Goal: Task Accomplishment & Management: Use online tool/utility

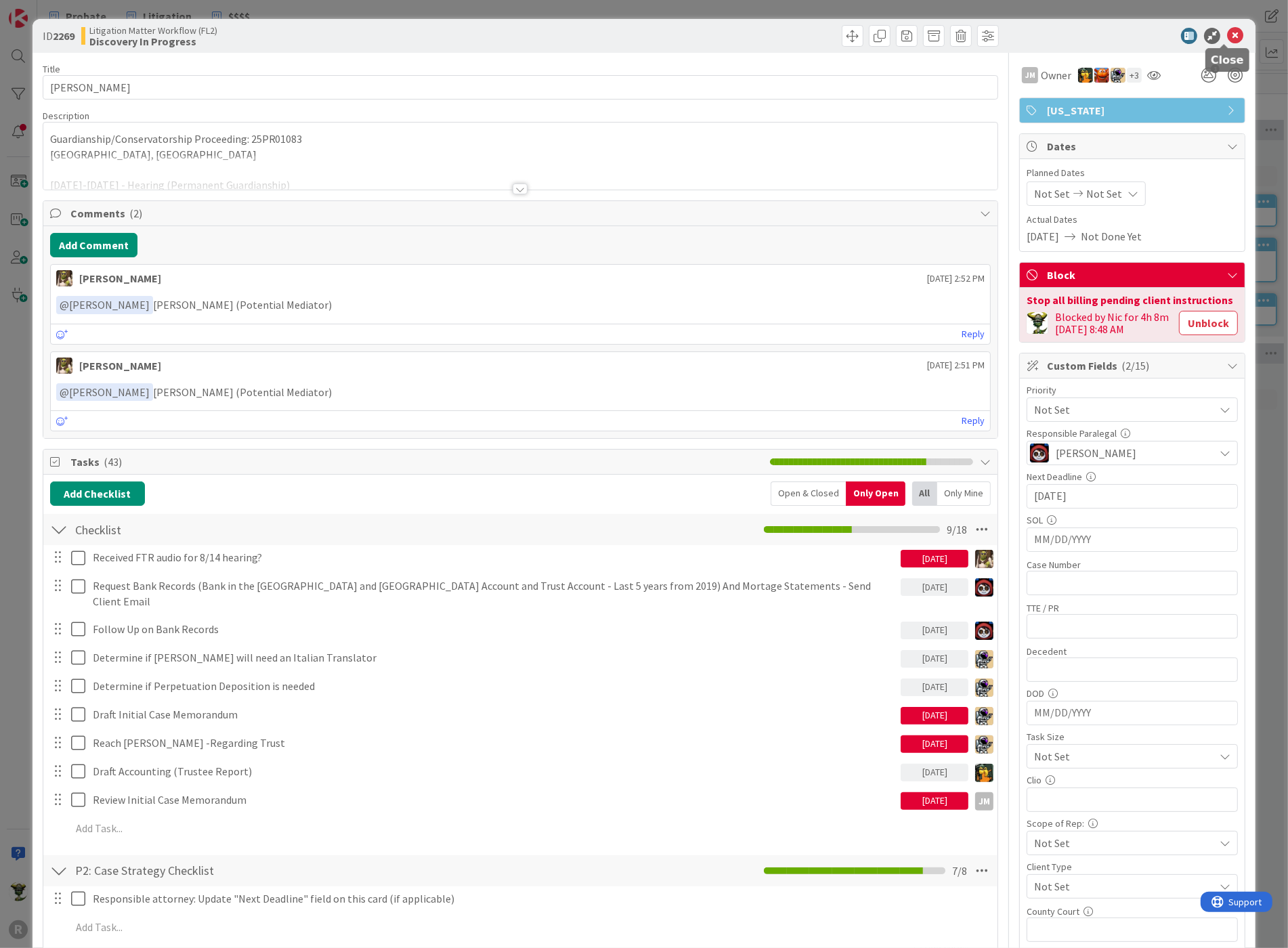
click at [1227, 35] on icon at bounding box center [1235, 36] width 17 height 17
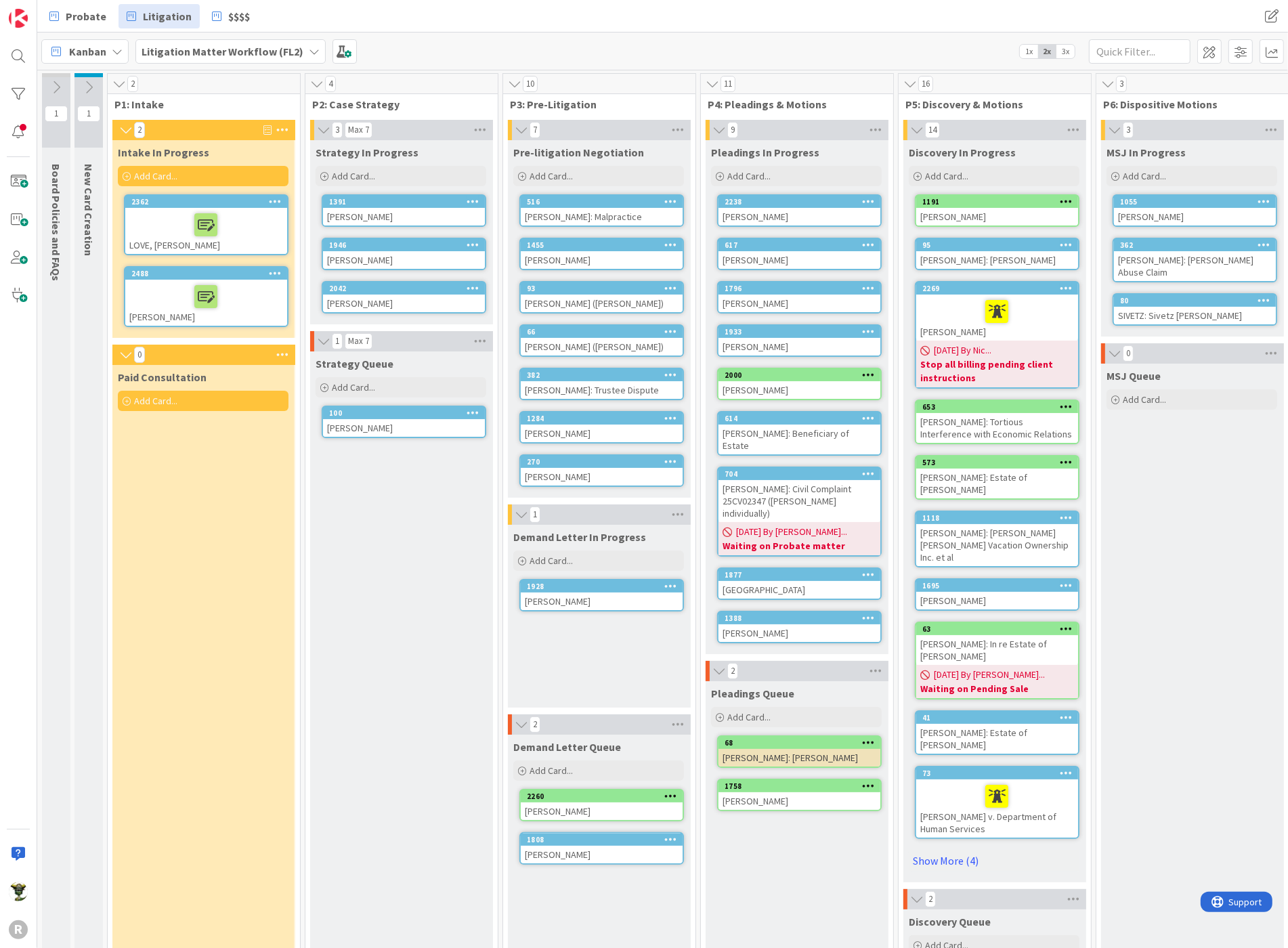
click at [177, 310] on div "[PERSON_NAME]" at bounding box center [206, 303] width 162 height 46
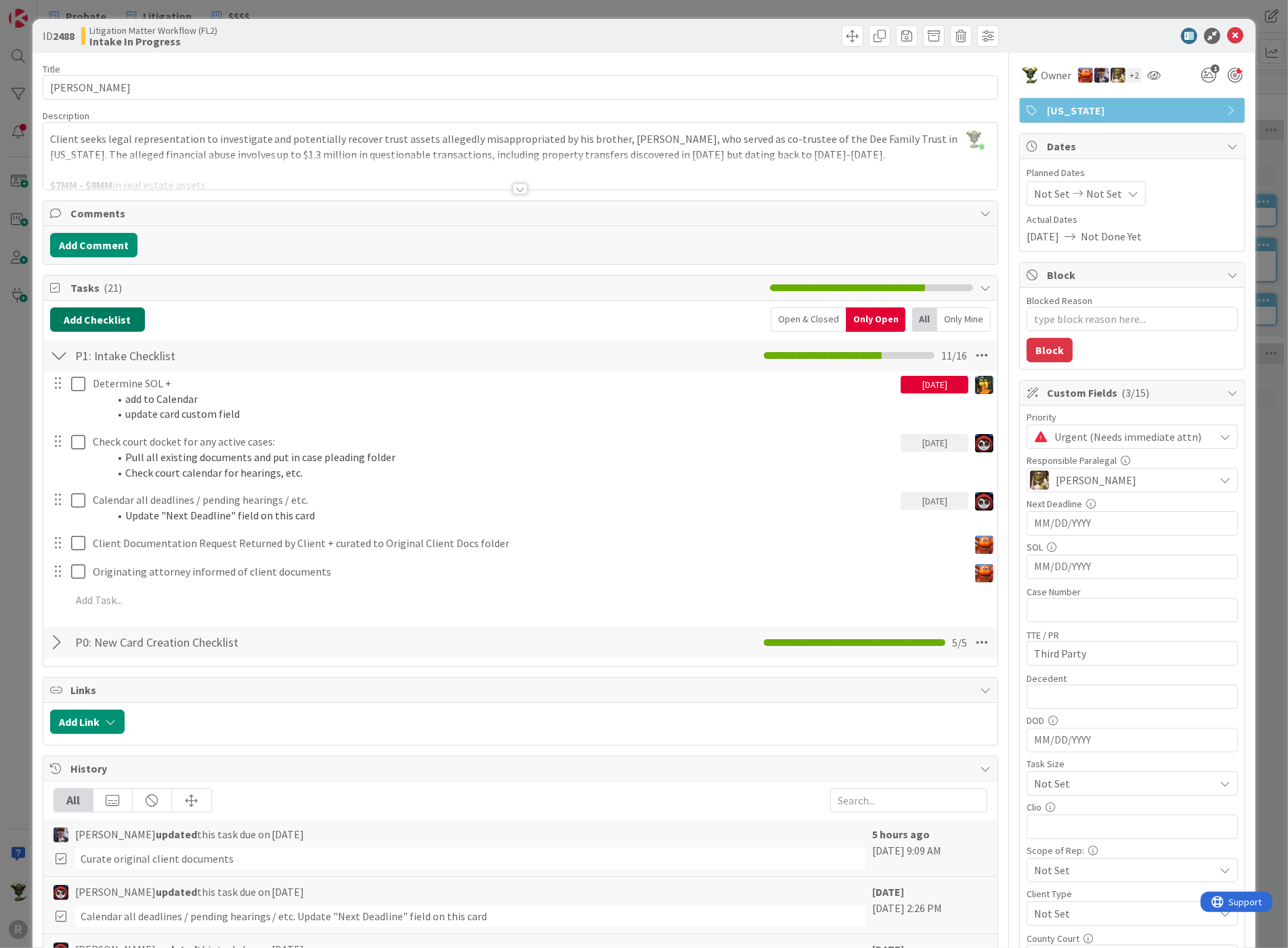
click at [94, 316] on button "Add Checklist" at bounding box center [97, 319] width 94 height 24
click at [75, 407] on button "Add" at bounding box center [74, 415] width 36 height 24
type textarea "x"
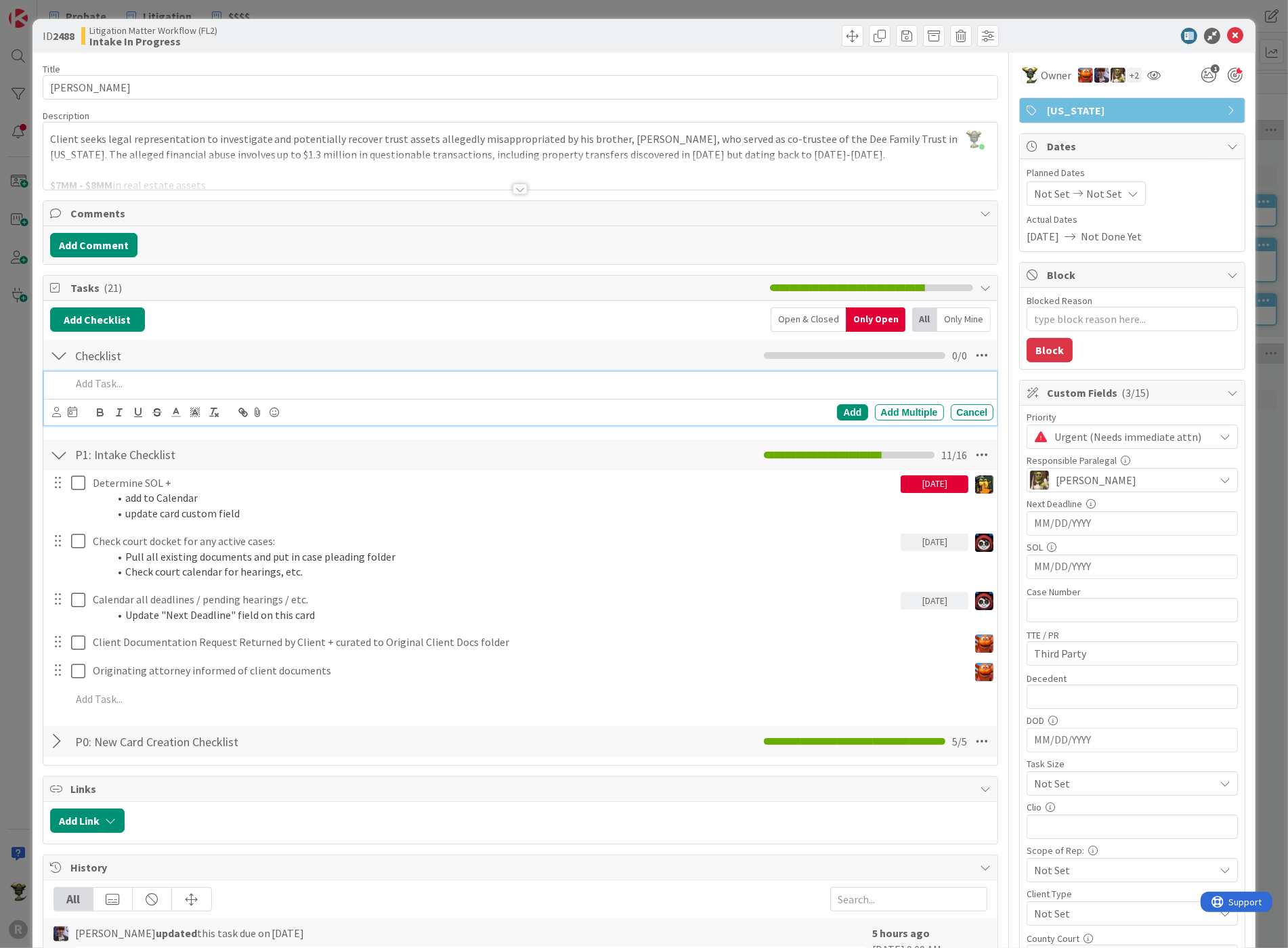
click at [108, 383] on p at bounding box center [530, 383] width 917 height 16
click at [50, 405] on div "Add Add Multiple Cancel" at bounding box center [521, 412] width 954 height 26
click at [56, 407] on icon at bounding box center [57, 412] width 9 height 10
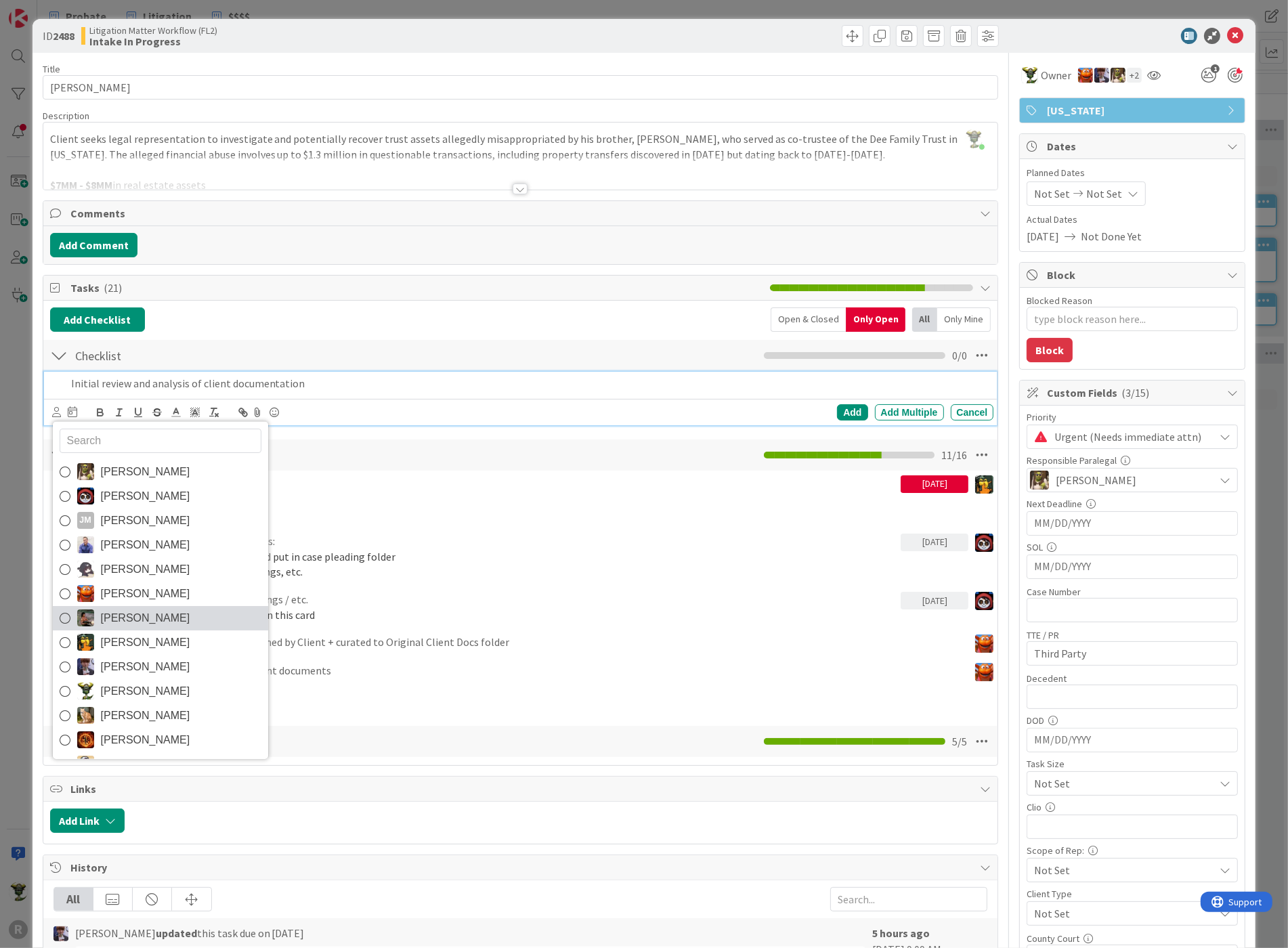
click at [154, 617] on span "[PERSON_NAME]" at bounding box center [145, 617] width 90 height 20
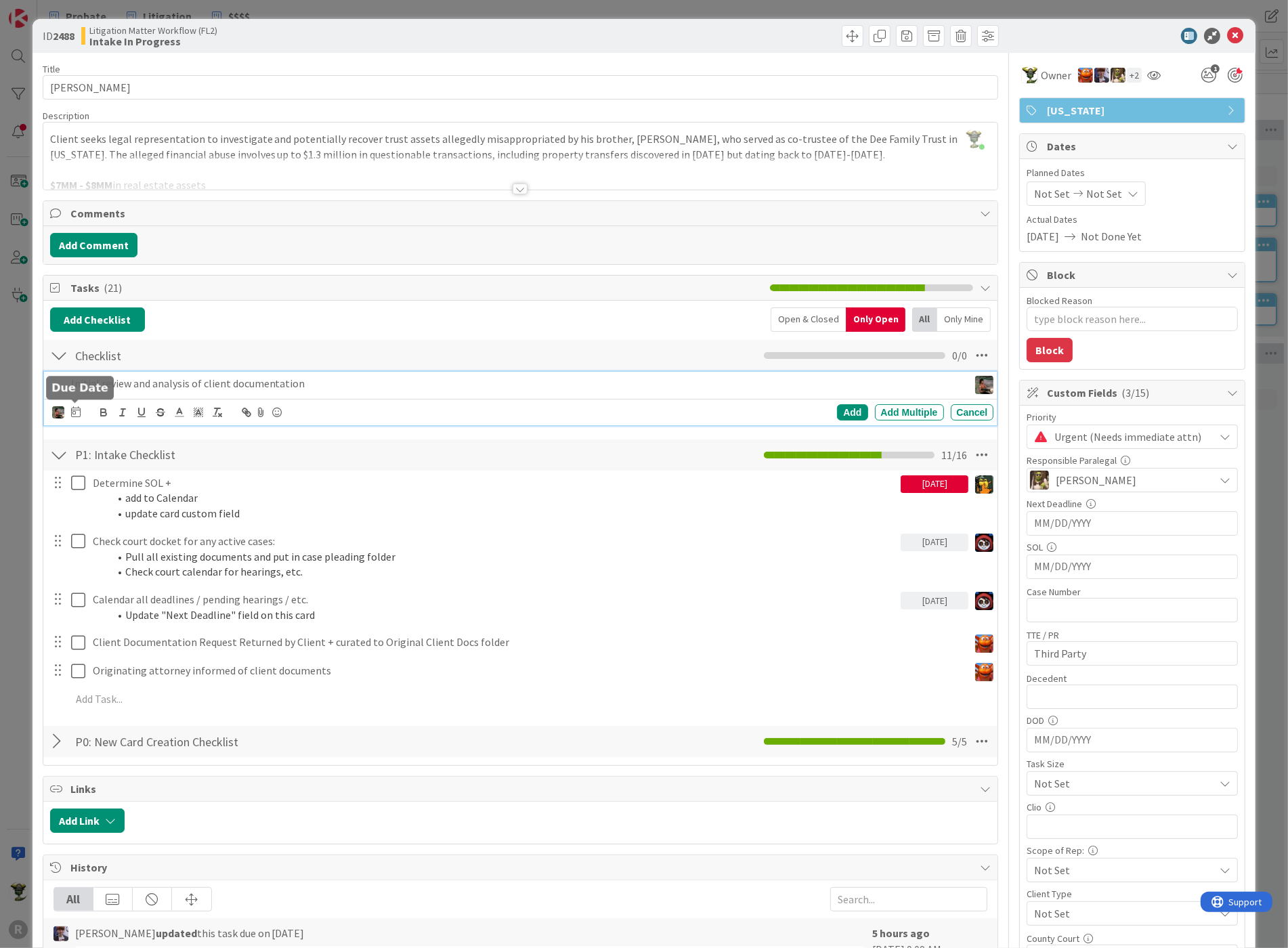
click at [73, 409] on icon at bounding box center [76, 412] width 10 height 11
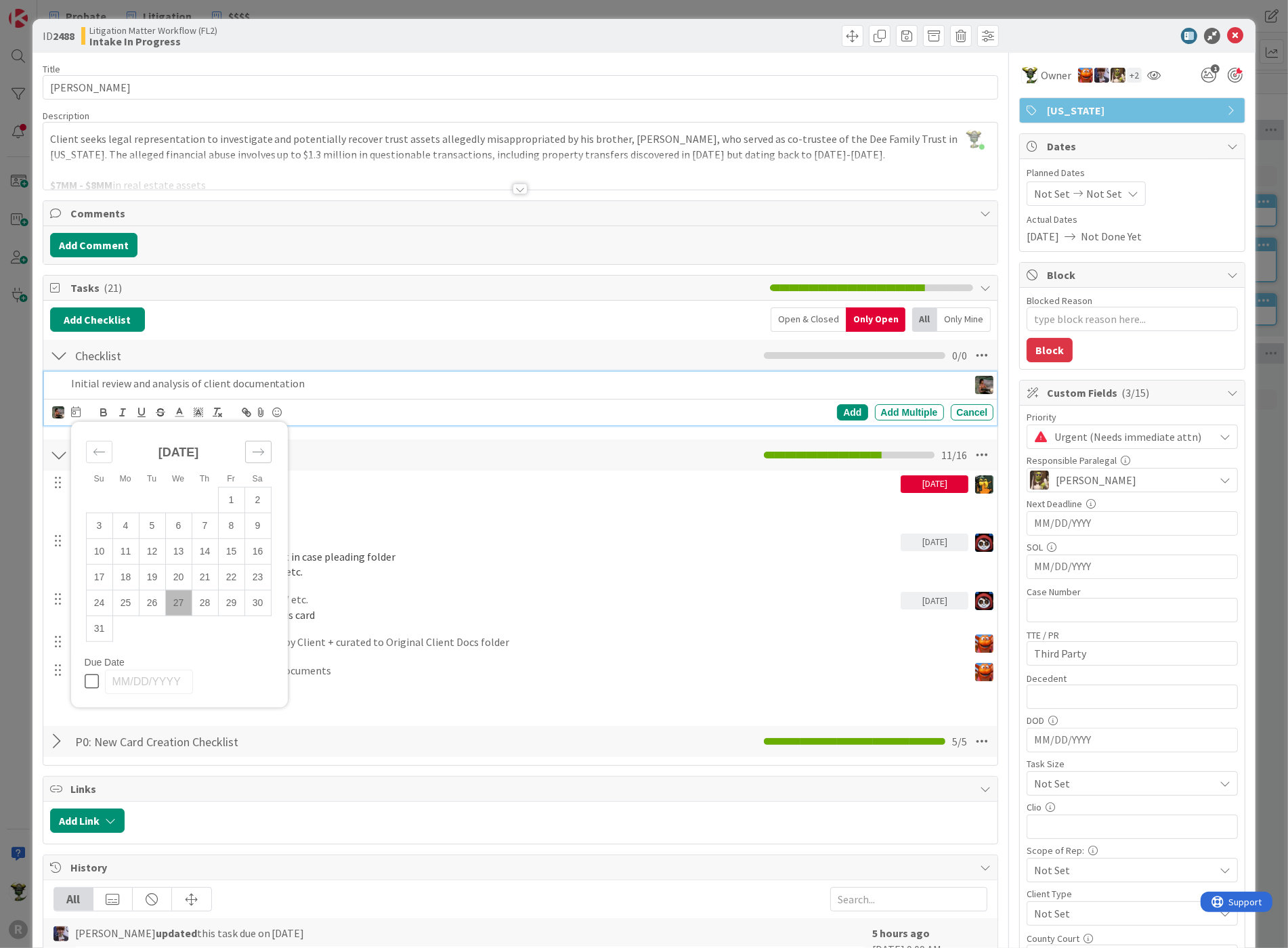
click at [259, 441] on div "Move forward to switch to the next month." at bounding box center [258, 452] width 26 height 22
click at [203, 507] on td "4" at bounding box center [205, 499] width 26 height 26
click at [837, 411] on div "Add" at bounding box center [852, 412] width 30 height 17
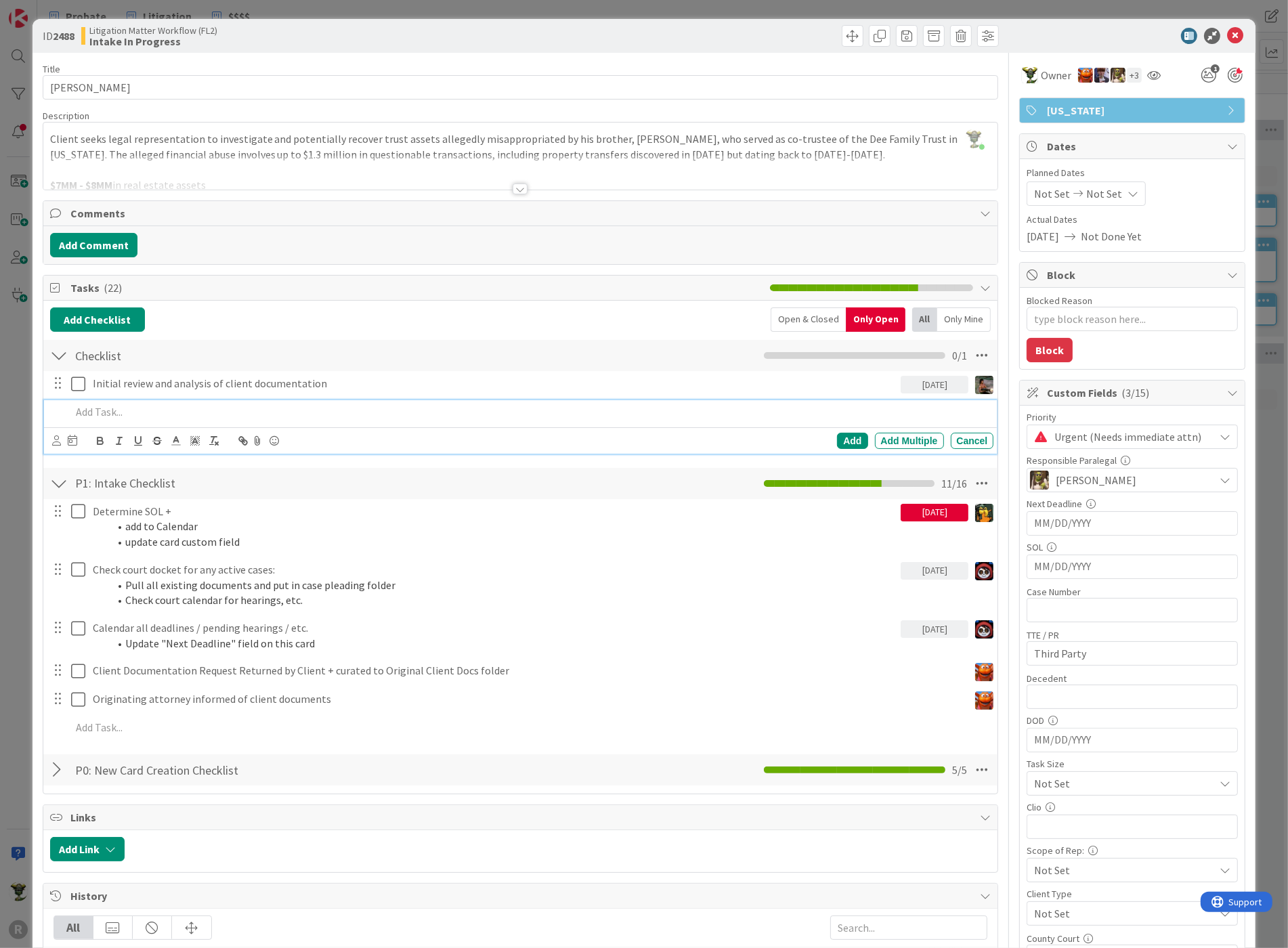
click at [108, 406] on p at bounding box center [530, 412] width 917 height 16
click at [50, 432] on div "[PERSON_NAME] [PERSON_NAME] [PERSON_NAME] [PERSON_NAME] [PERSON_NAME] [PERSON_N…" at bounding box center [521, 441] width 954 height 26
click at [55, 440] on icon at bounding box center [57, 440] width 9 height 10
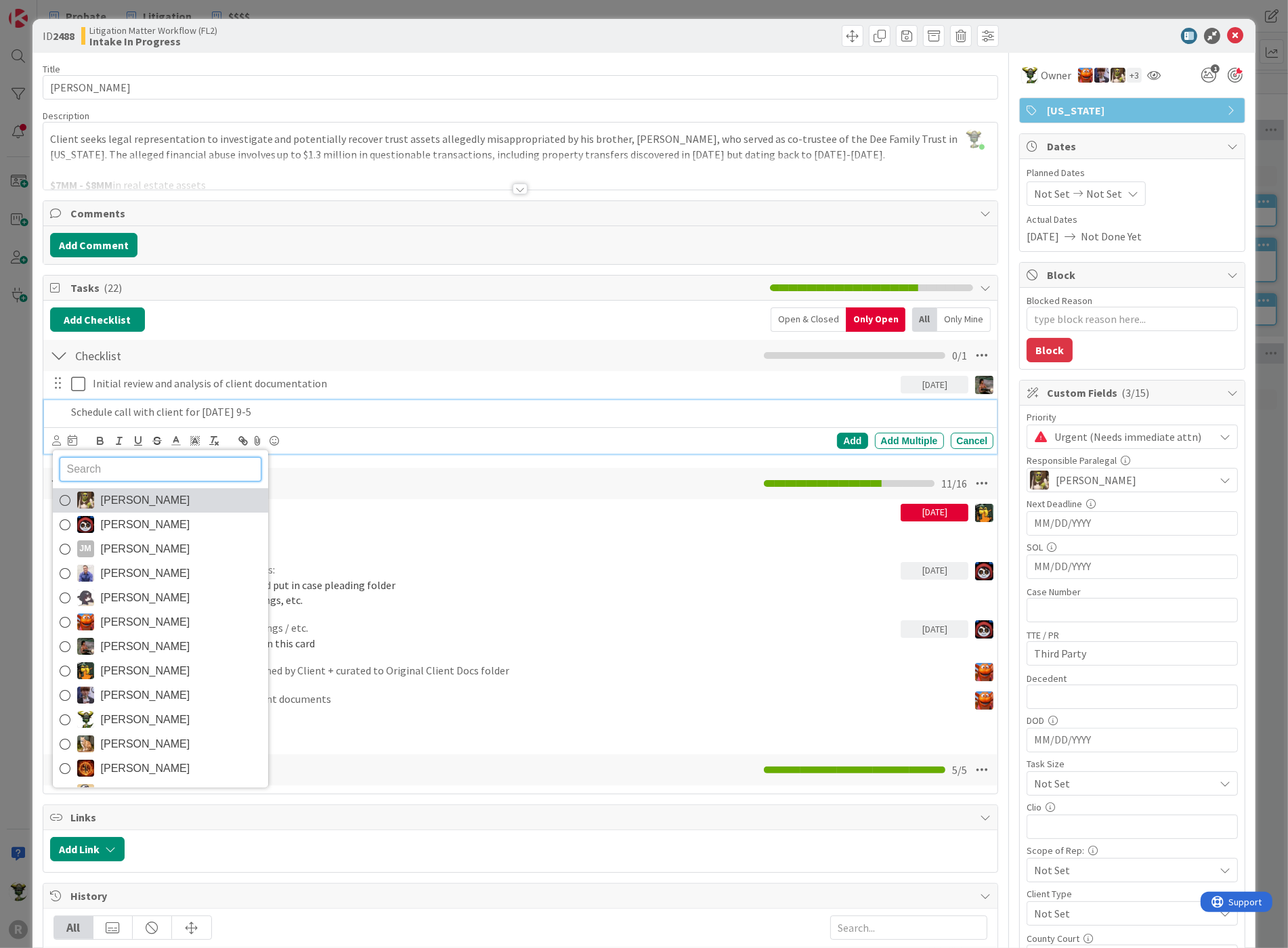
click at [121, 495] on span "[PERSON_NAME]" at bounding box center [145, 499] width 90 height 20
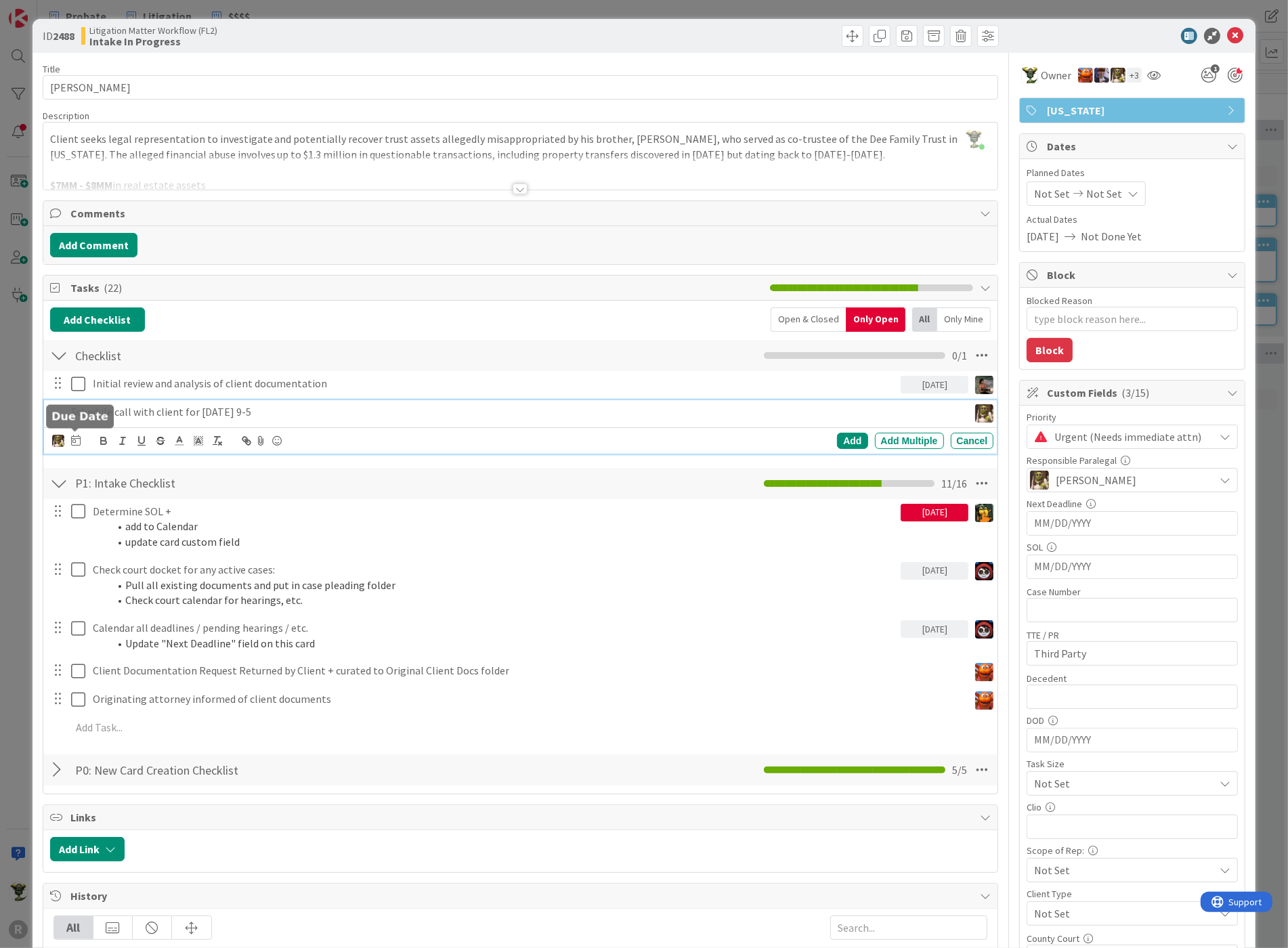
click at [77, 437] on icon at bounding box center [76, 440] width 10 height 11
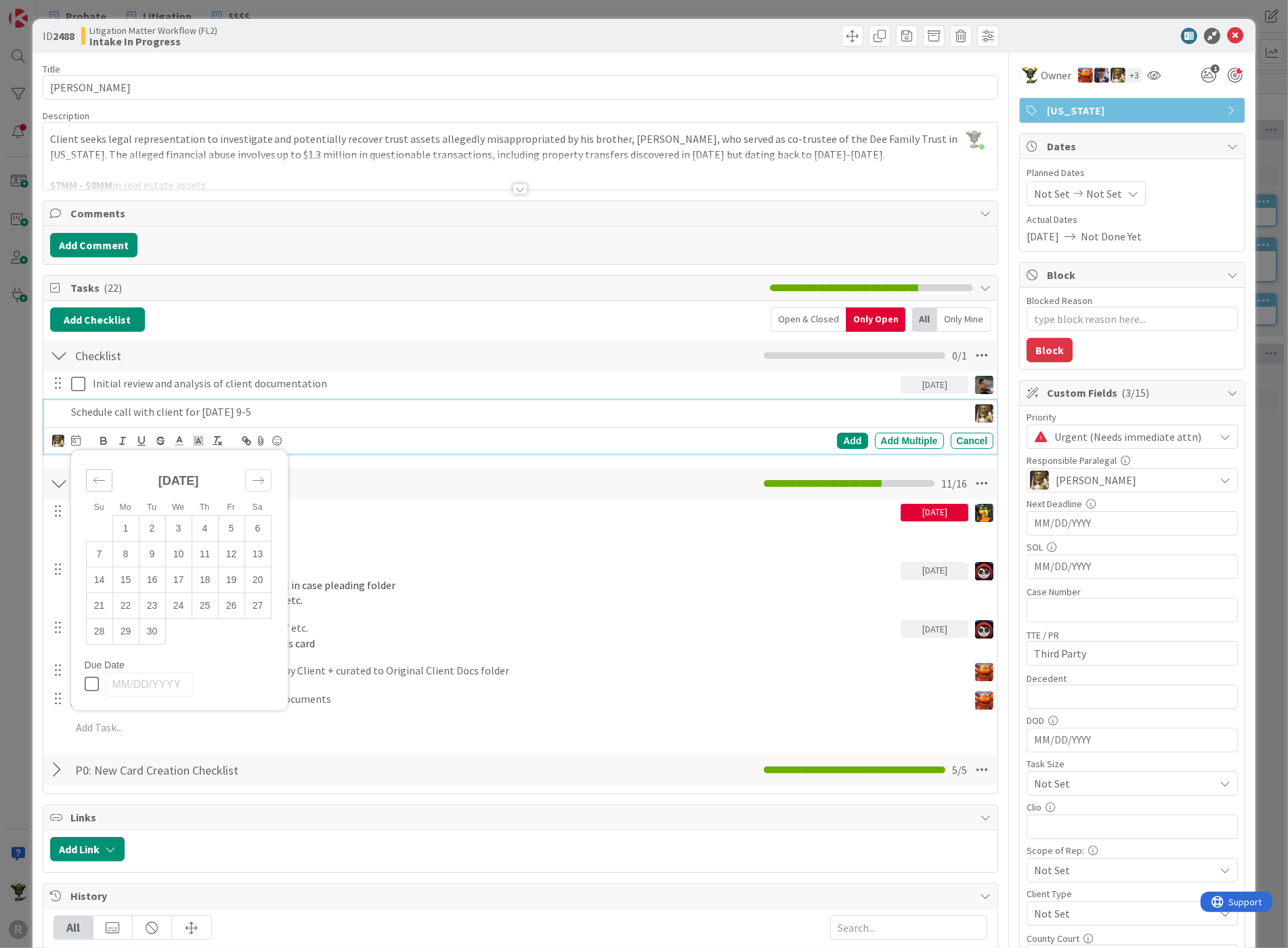
click at [99, 483] on icon "Move backward to switch to the previous month." at bounding box center [99, 480] width 13 height 13
click at [232, 633] on td "29" at bounding box center [231, 630] width 26 height 26
click at [230, 626] on td "29" at bounding box center [231, 630] width 26 height 26
click at [841, 436] on div "Add" at bounding box center [852, 441] width 30 height 17
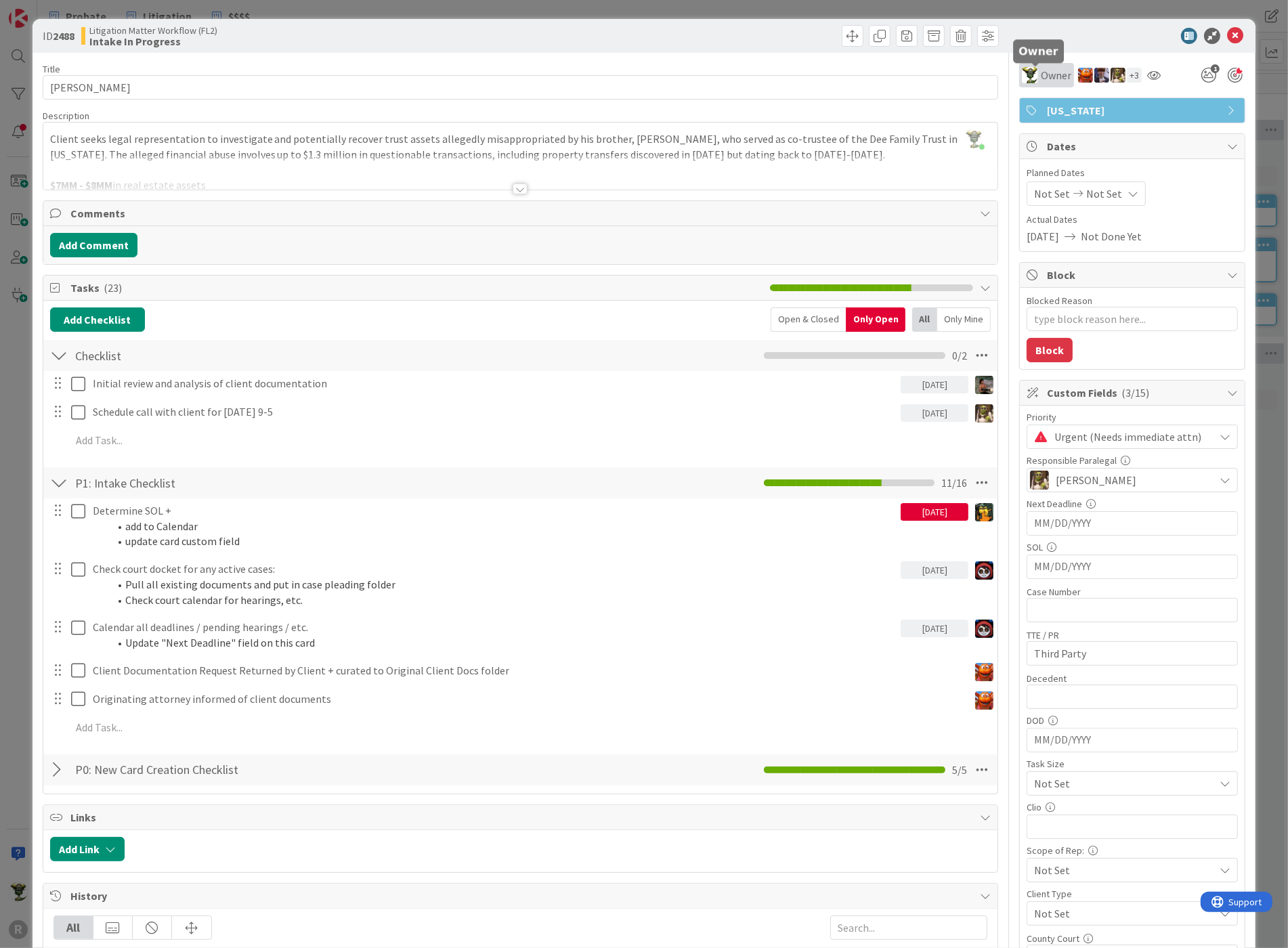
click at [1025, 79] on img at bounding box center [1030, 75] width 17 height 17
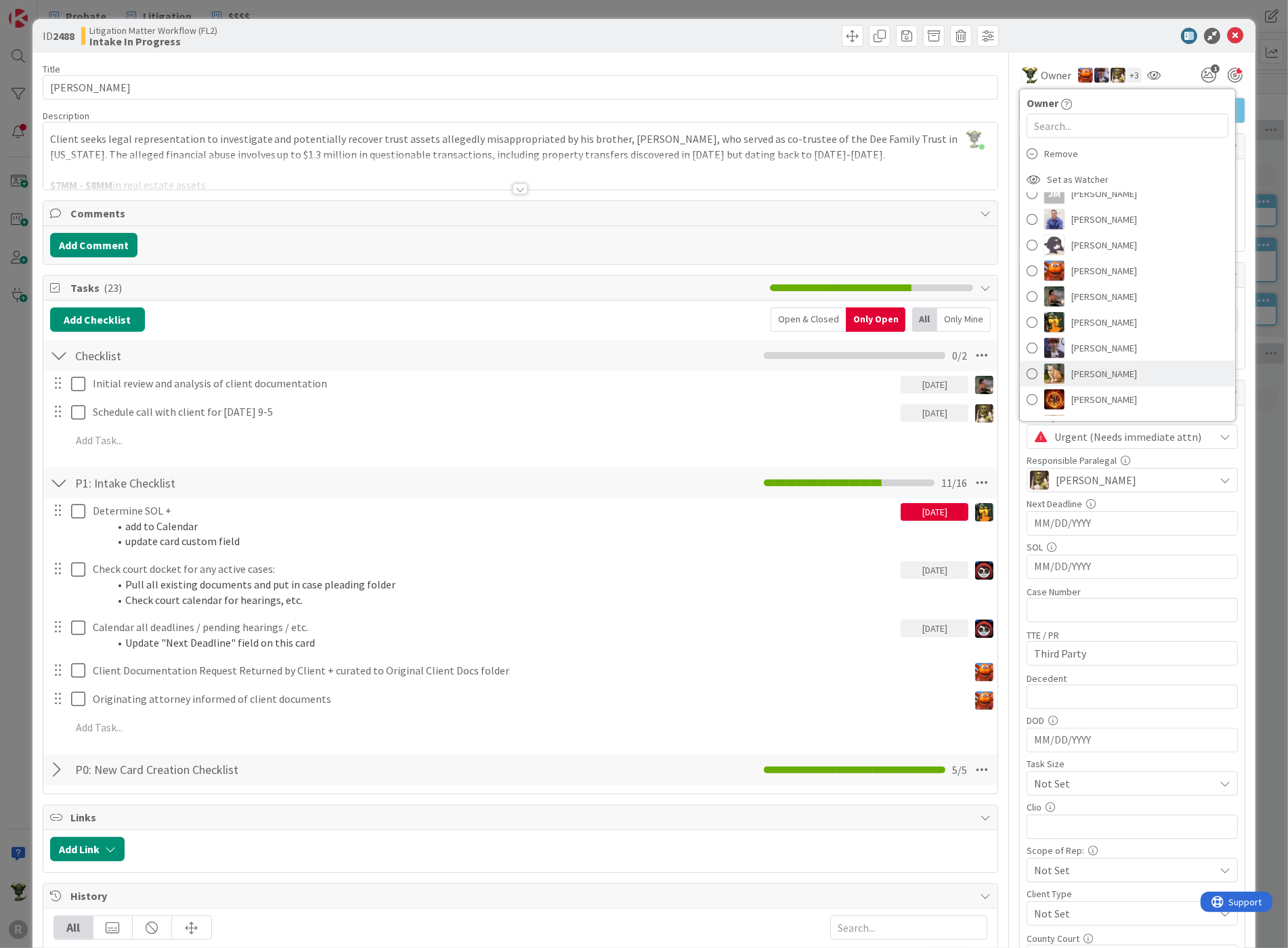
scroll to position [150, 0]
click at [1048, 273] on img at bounding box center [1054, 276] width 20 height 20
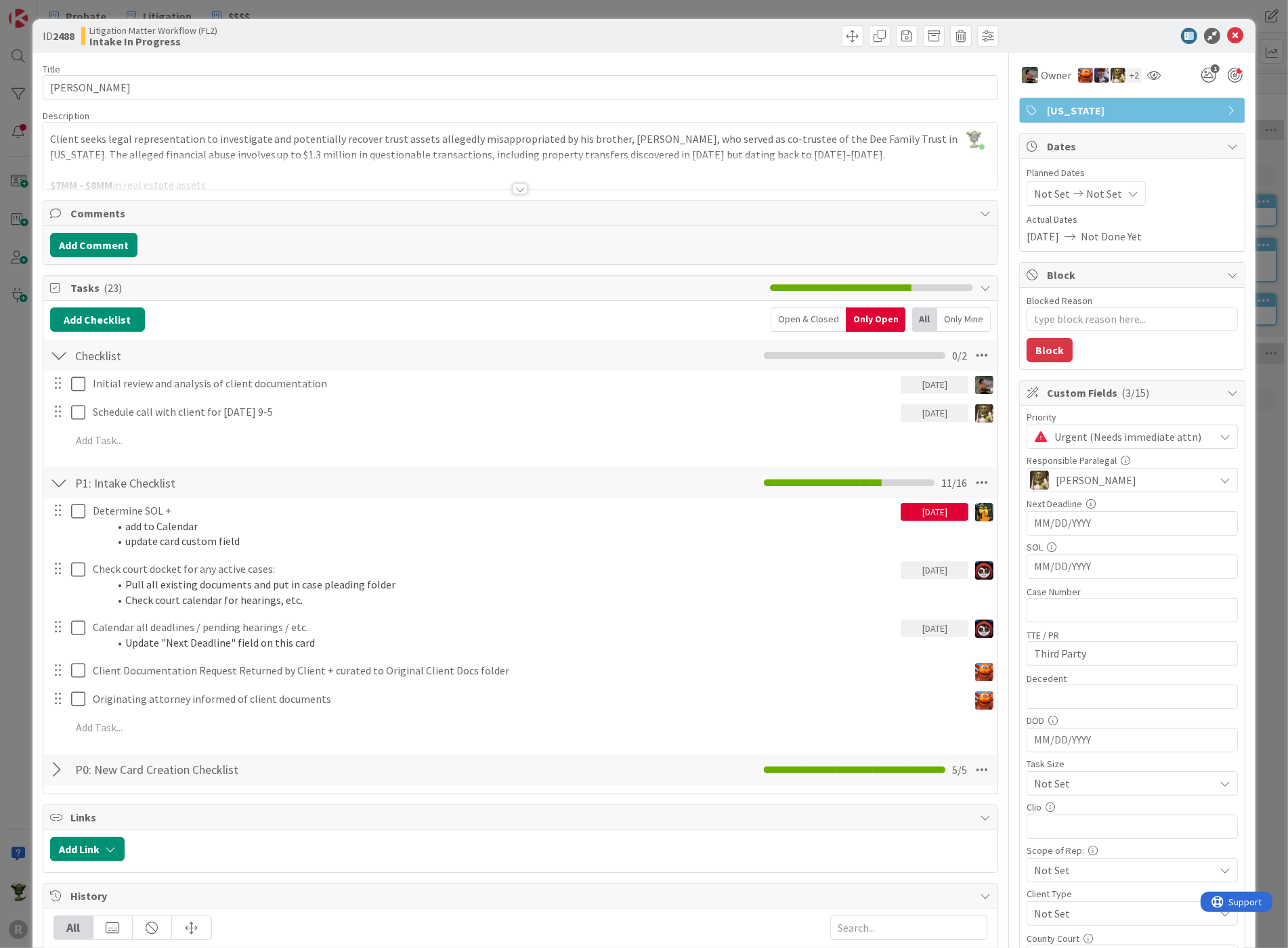
click at [1073, 45] on div "ID 2488 Litigation Matter Workflow (FL2) Intake In Progress" at bounding box center [644, 35] width 1223 height 34
click at [1129, 76] on div "+ 2" at bounding box center [1134, 75] width 15 height 15
click at [1151, 69] on div at bounding box center [1153, 74] width 21 height 24
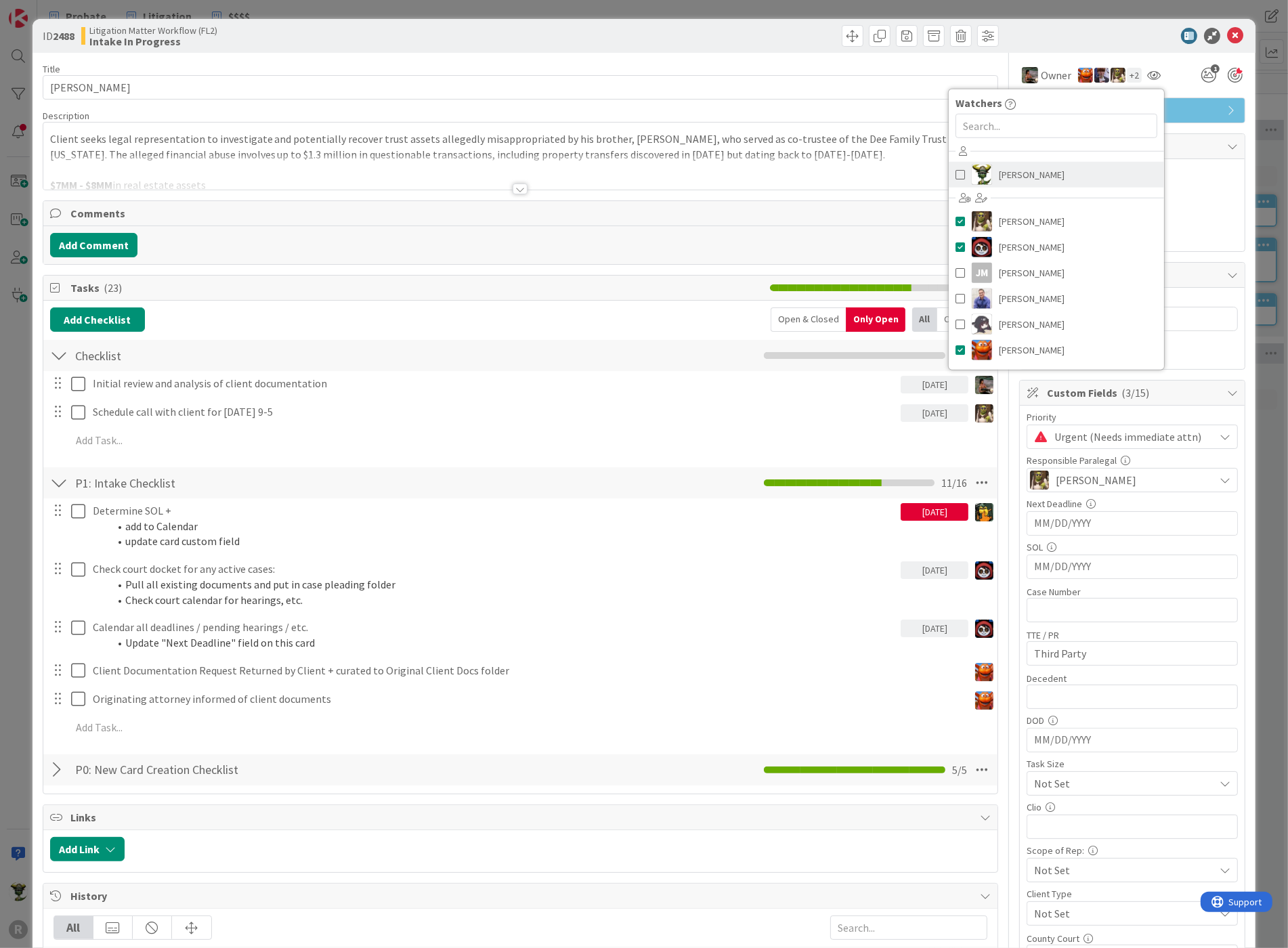
click at [998, 177] on span "[PERSON_NAME]" at bounding box center [1031, 174] width 66 height 20
click at [1094, 24] on div "ID 2488 Litigation Matter Workflow (FL2) Intake In Progress" at bounding box center [644, 35] width 1223 height 34
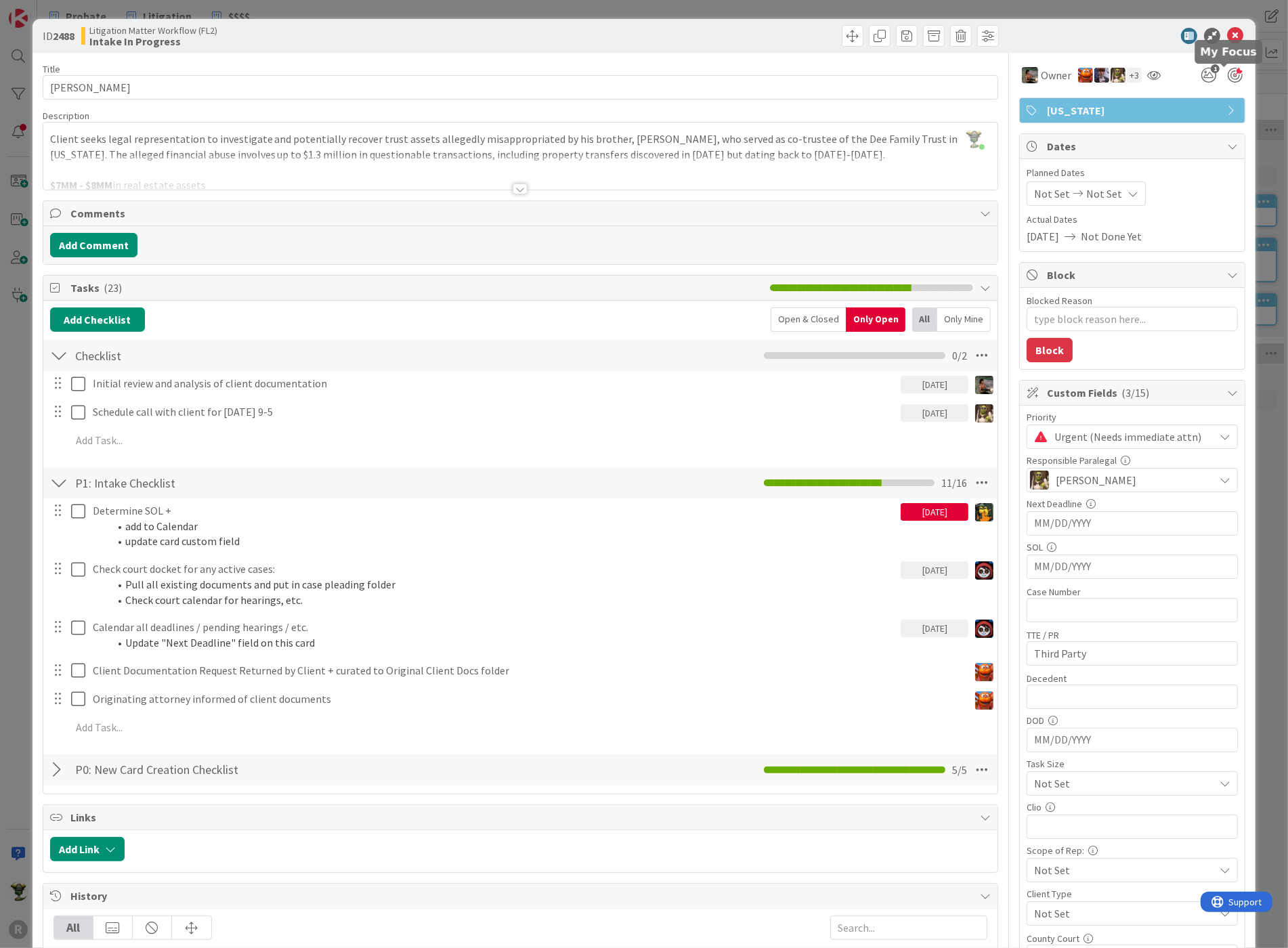
click at [1229, 70] on div at bounding box center [1235, 75] width 15 height 15
click at [1152, 67] on div at bounding box center [1153, 74] width 21 height 24
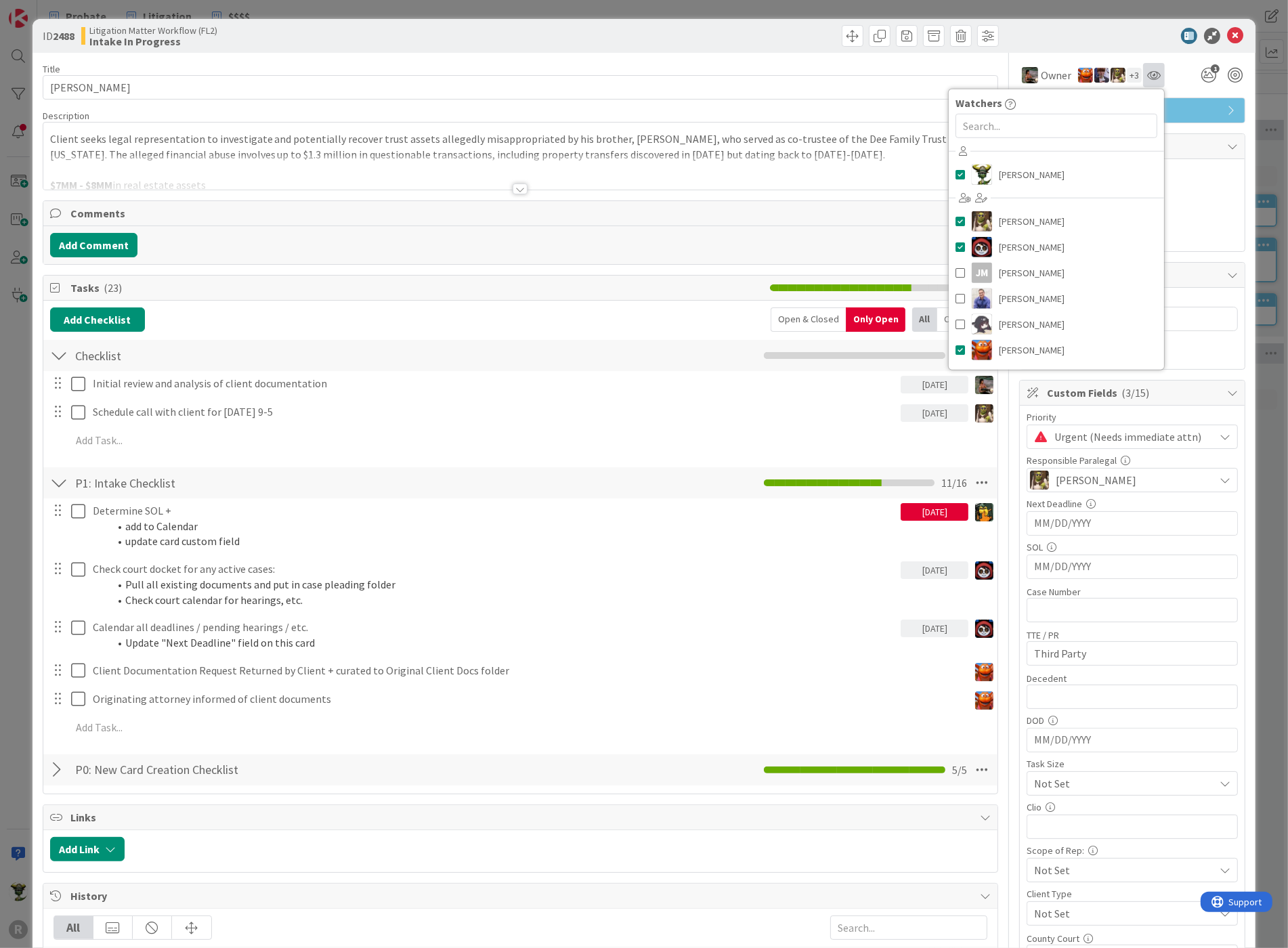
click at [1151, 77] on div at bounding box center [1153, 74] width 21 height 24
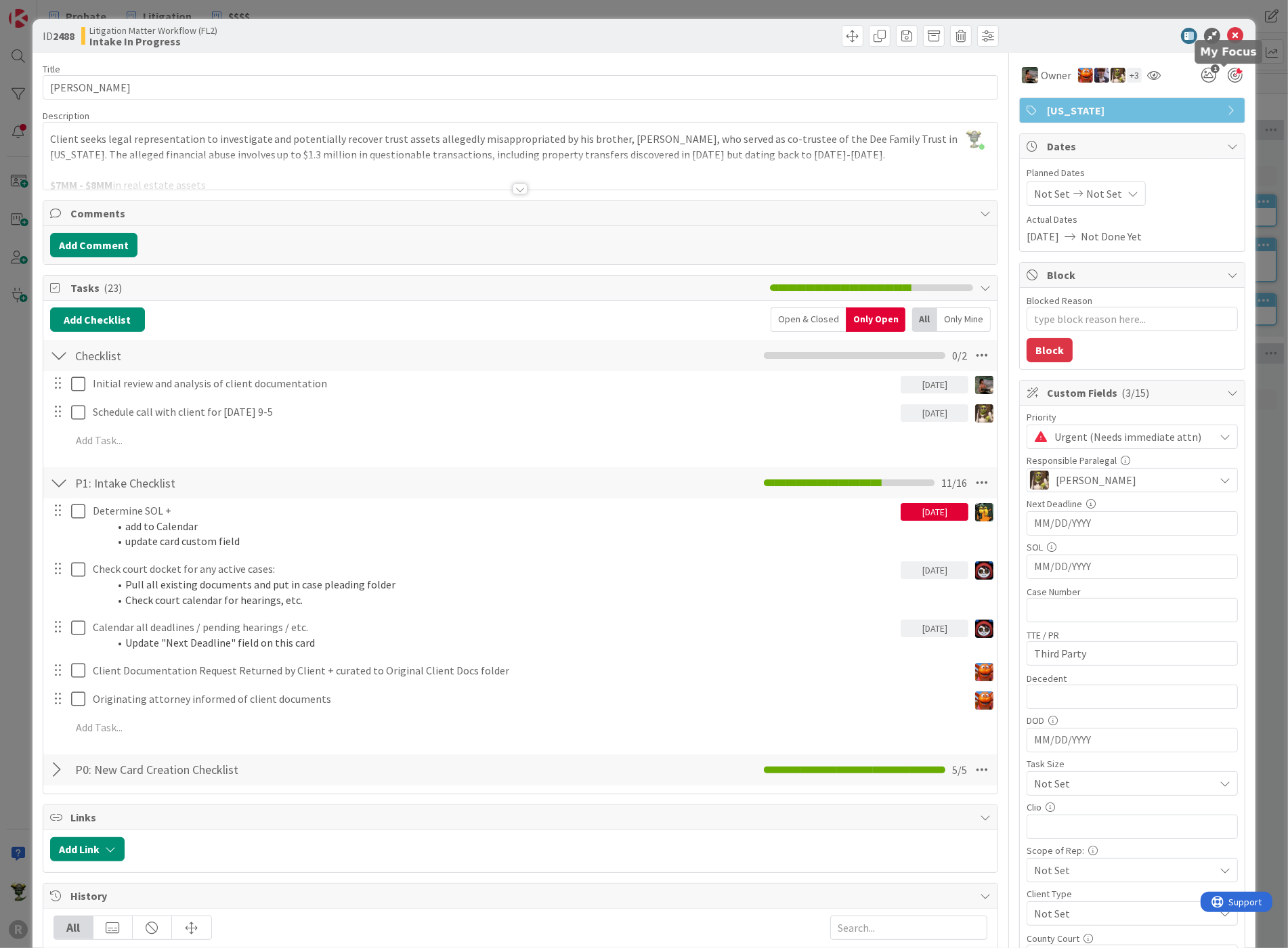
click at [1228, 76] on div at bounding box center [1235, 75] width 15 height 15
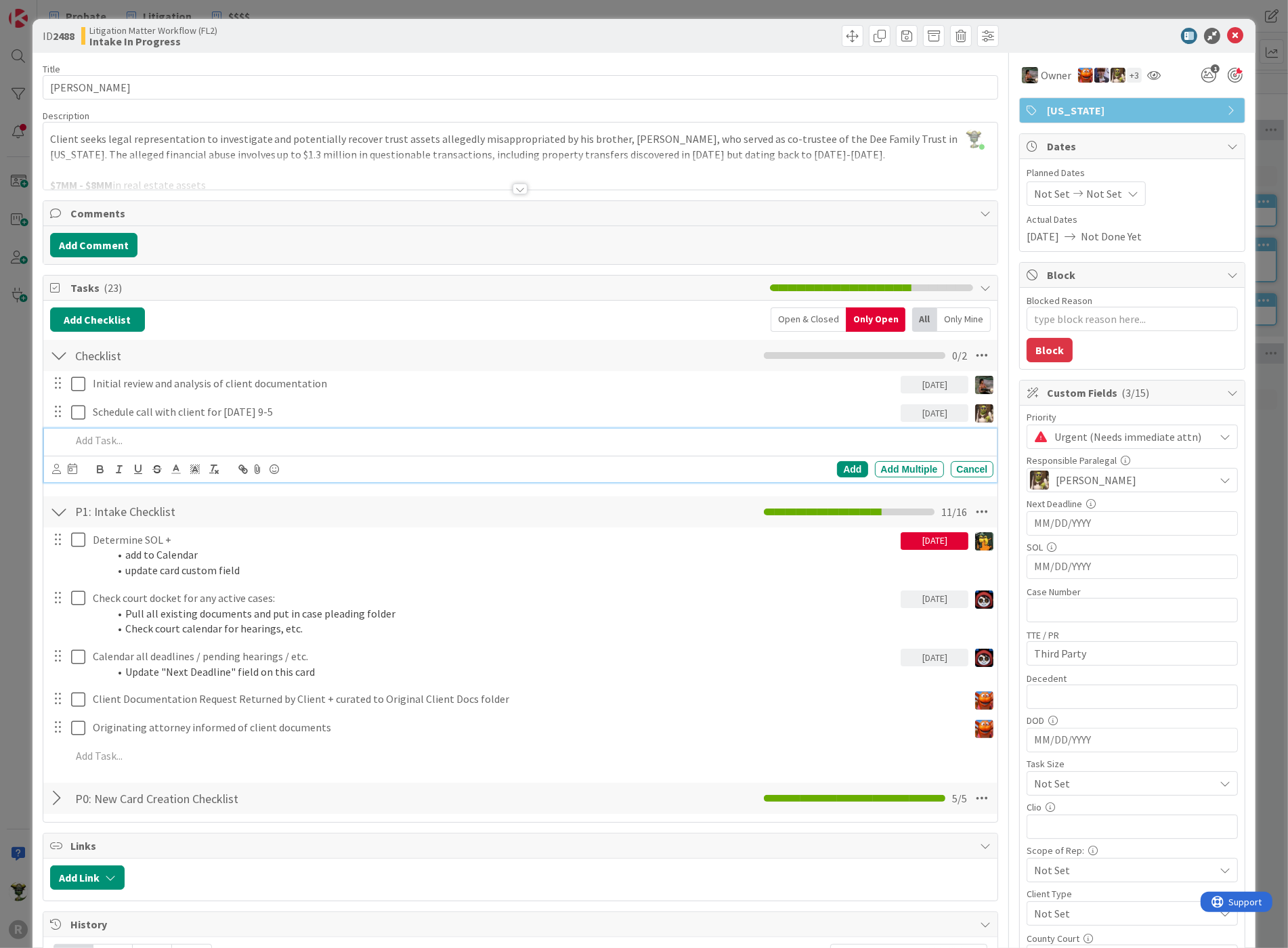
click at [117, 435] on p at bounding box center [530, 440] width 917 height 16
click at [152, 436] on p "New client memo prepared in preparation" at bounding box center [530, 440] width 917 height 16
click at [158, 436] on p "New client memo prepared in preparation" at bounding box center [530, 440] width 917 height 16
click at [276, 434] on p "New client memo drafted in preparation" at bounding box center [530, 440] width 917 height 16
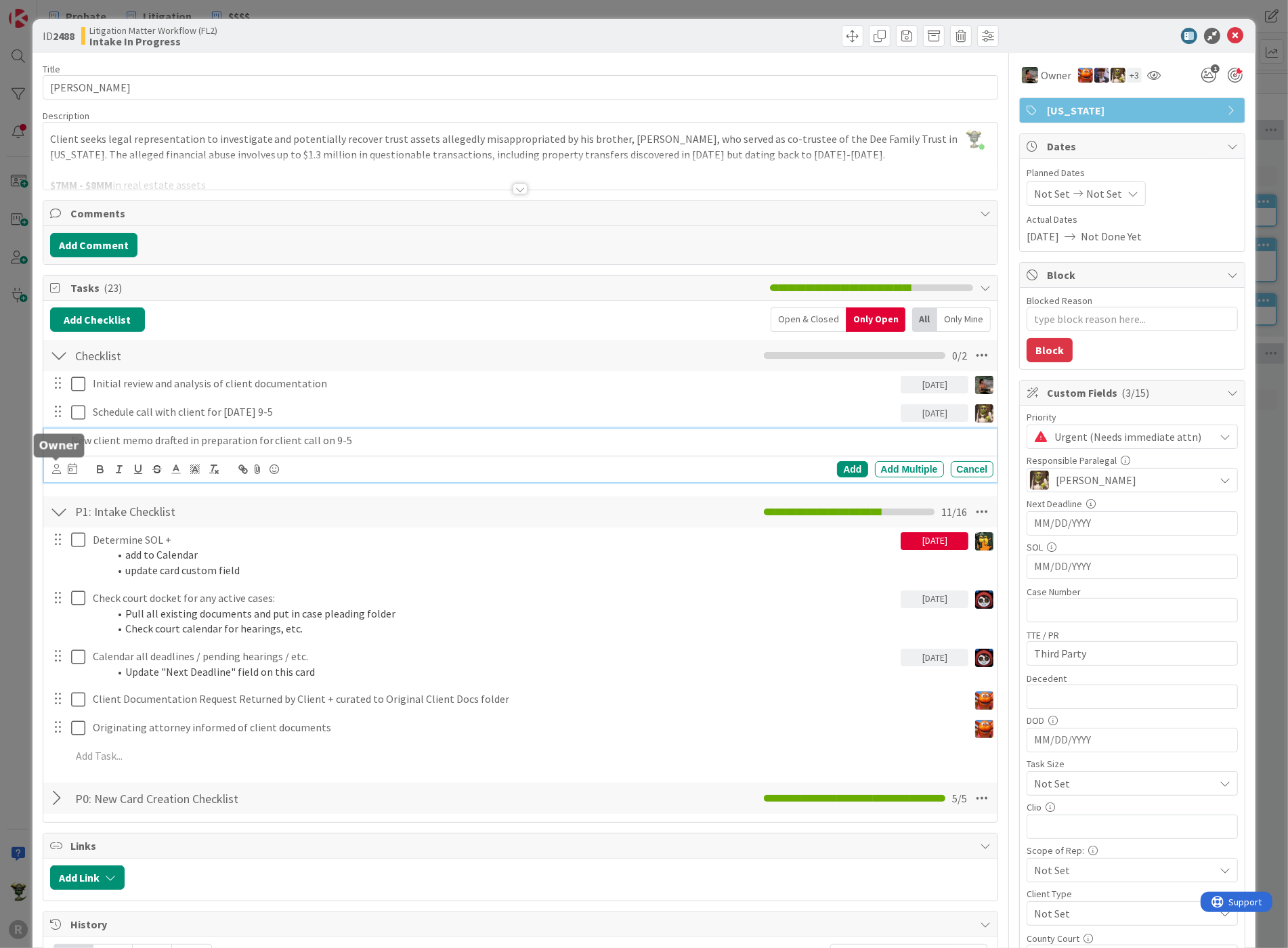
click at [52, 464] on icon at bounding box center [57, 469] width 9 height 10
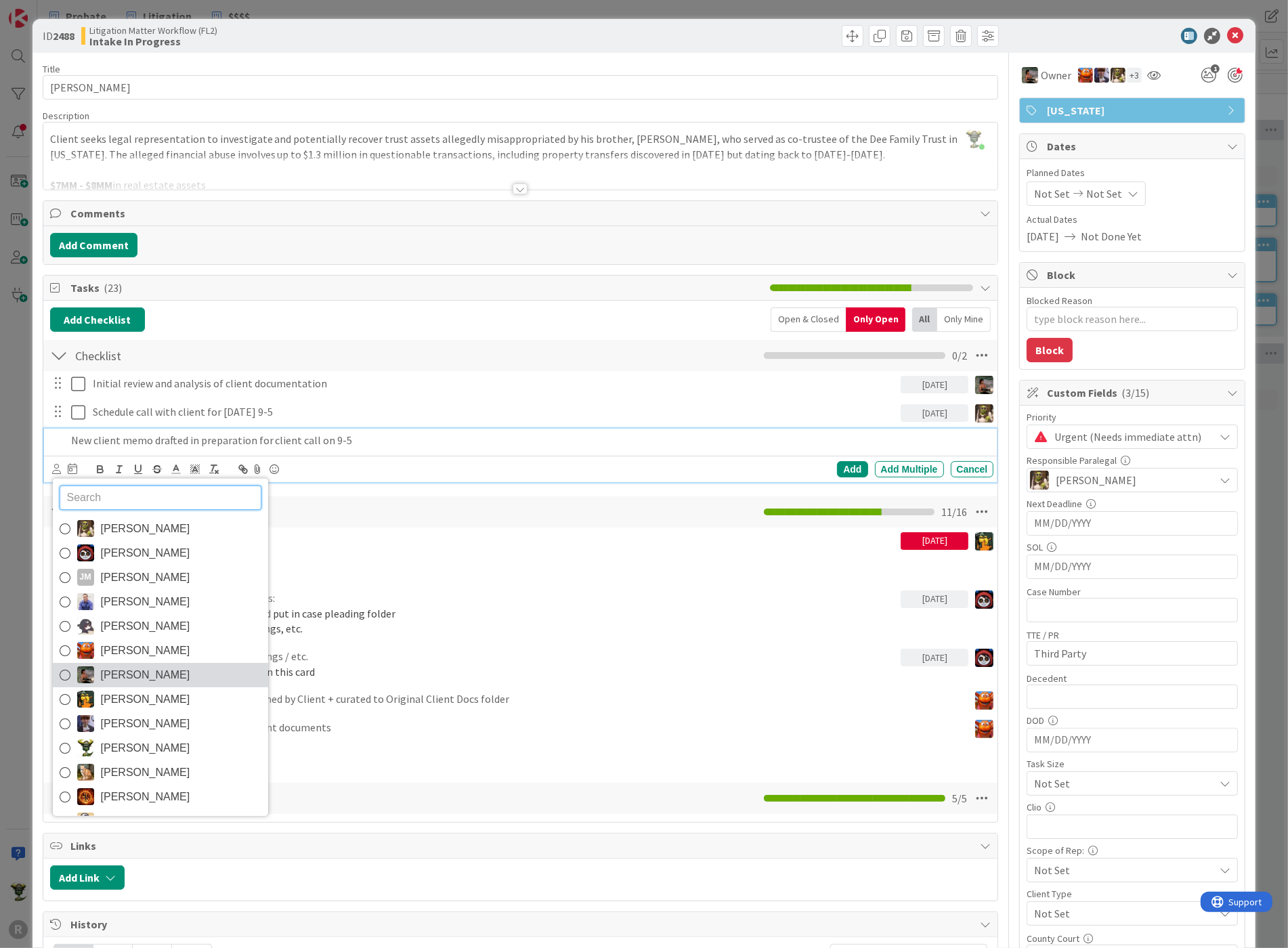
click at [111, 671] on span "[PERSON_NAME]" at bounding box center [145, 674] width 90 height 20
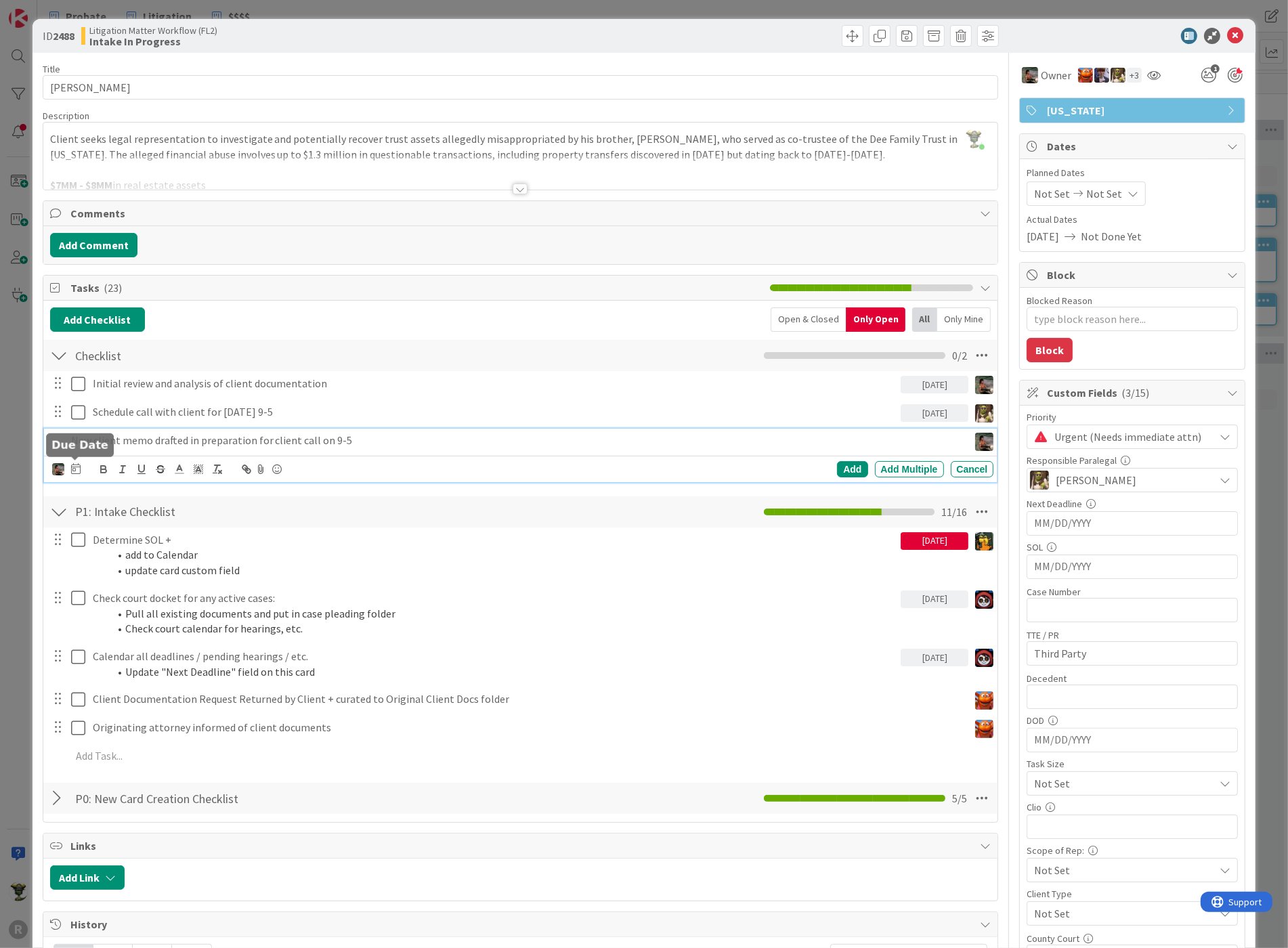
click at [77, 467] on icon at bounding box center [76, 469] width 10 height 11
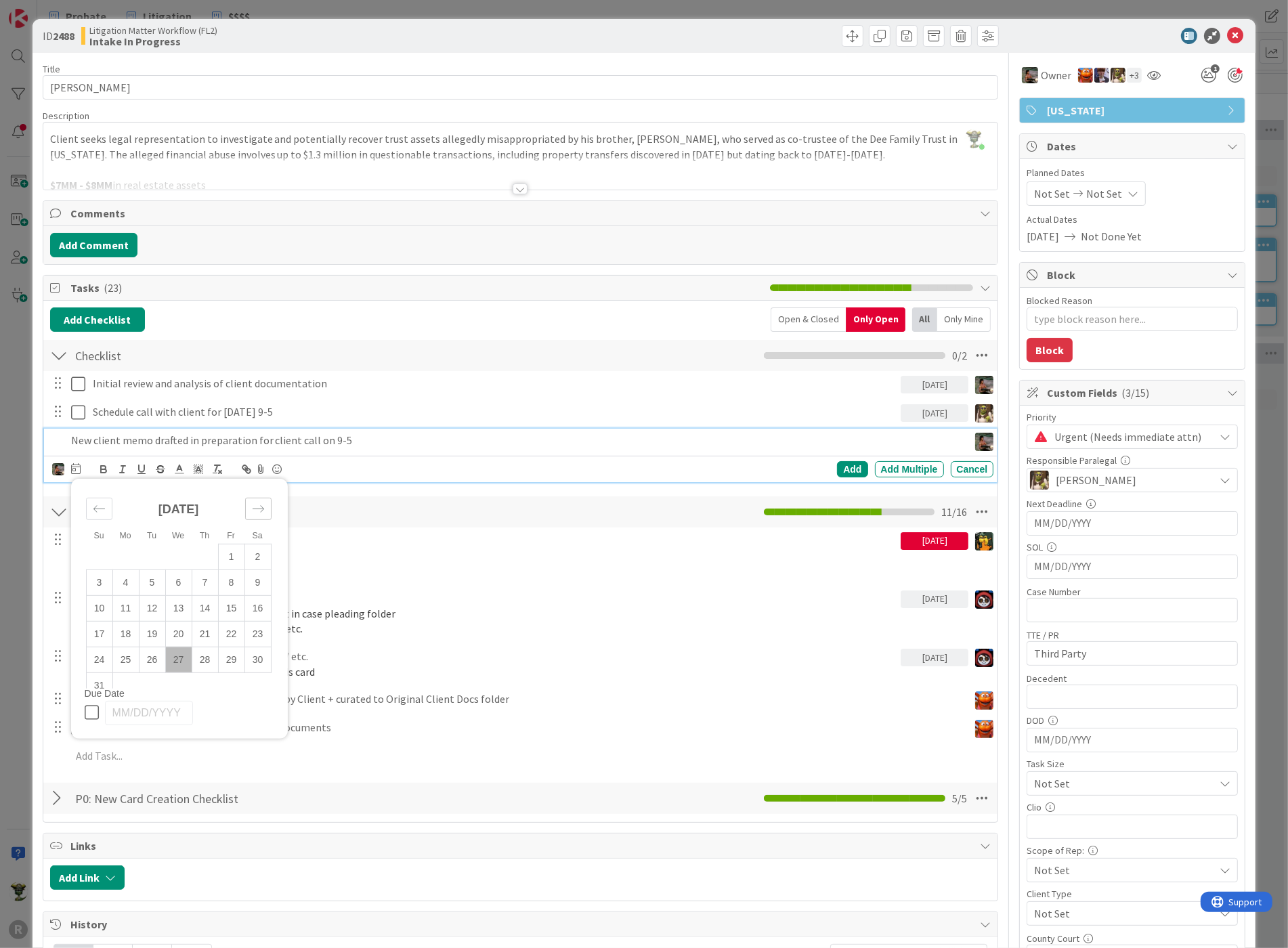
click at [265, 502] on div "Move forward to switch to the next month." at bounding box center [258, 509] width 26 height 22
click at [157, 552] on td "2" at bounding box center [152, 556] width 26 height 26
click at [182, 553] on td "3" at bounding box center [179, 556] width 26 height 26
click at [845, 463] on div "Add" at bounding box center [852, 470] width 30 height 17
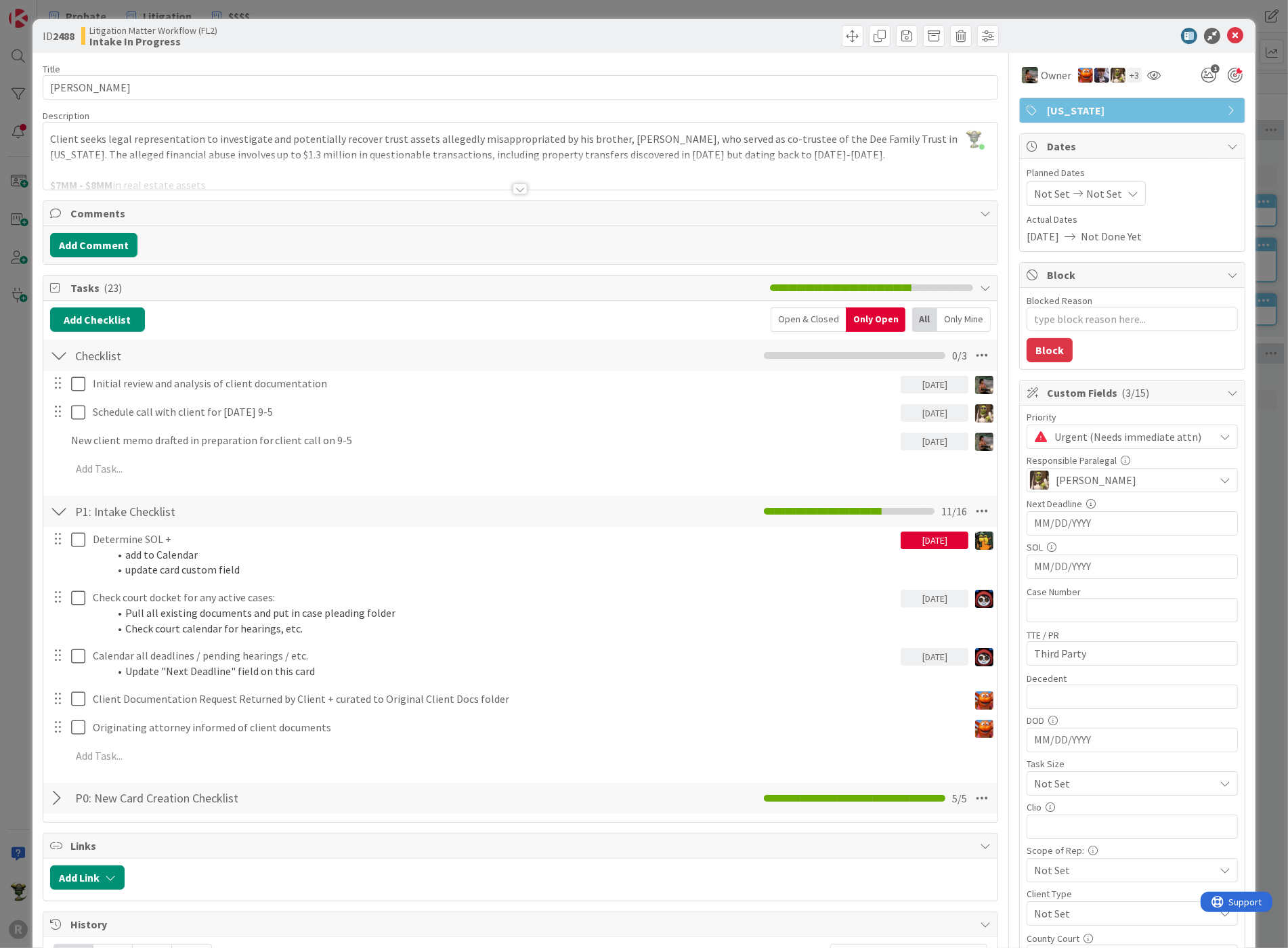
type textarea "x"
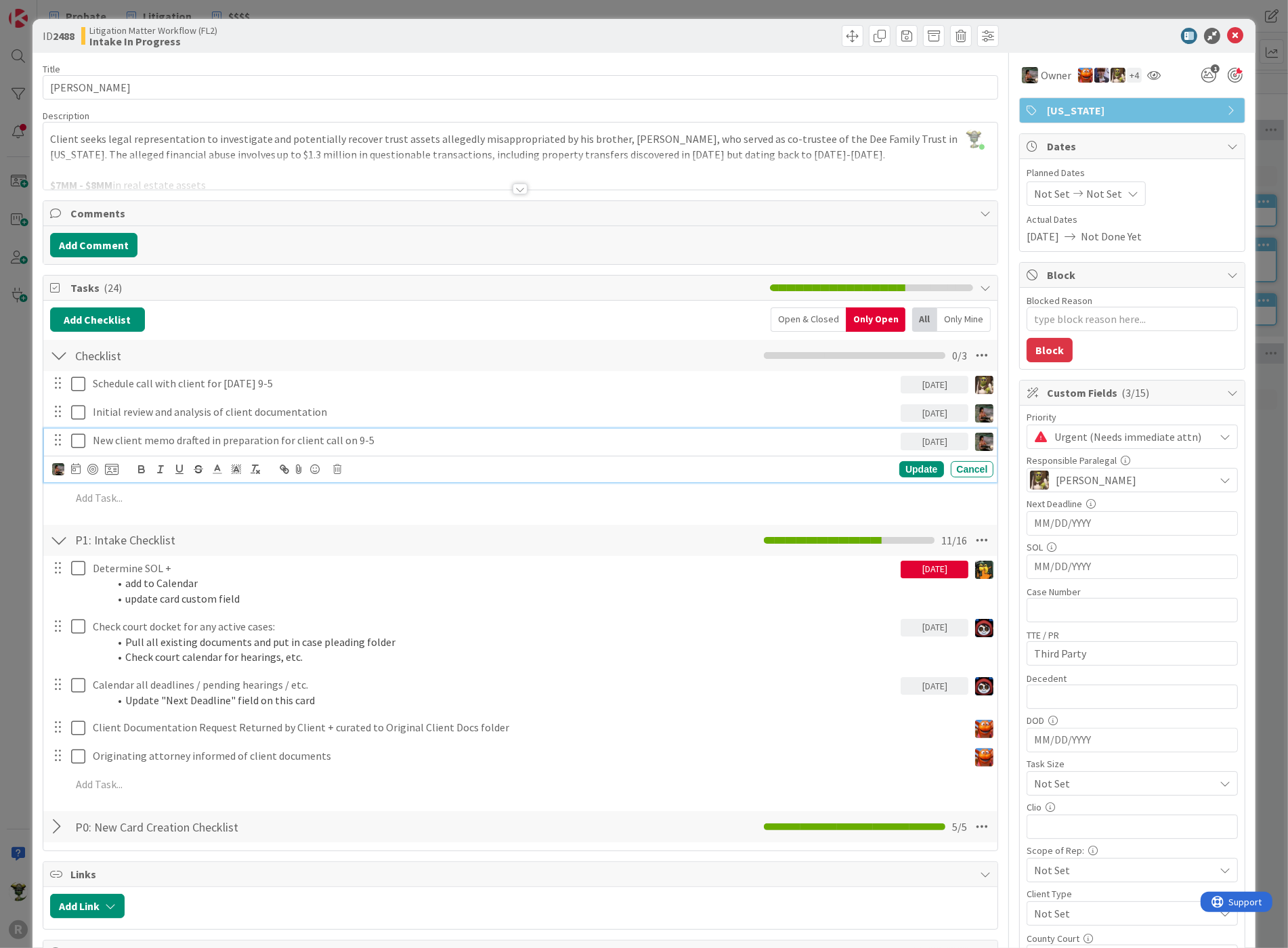
click at [118, 442] on p "New client memo drafted in preparation for client call on 9-5" at bounding box center [494, 440] width 803 height 16
click at [934, 441] on div "[DATE]" at bounding box center [934, 441] width 68 height 18
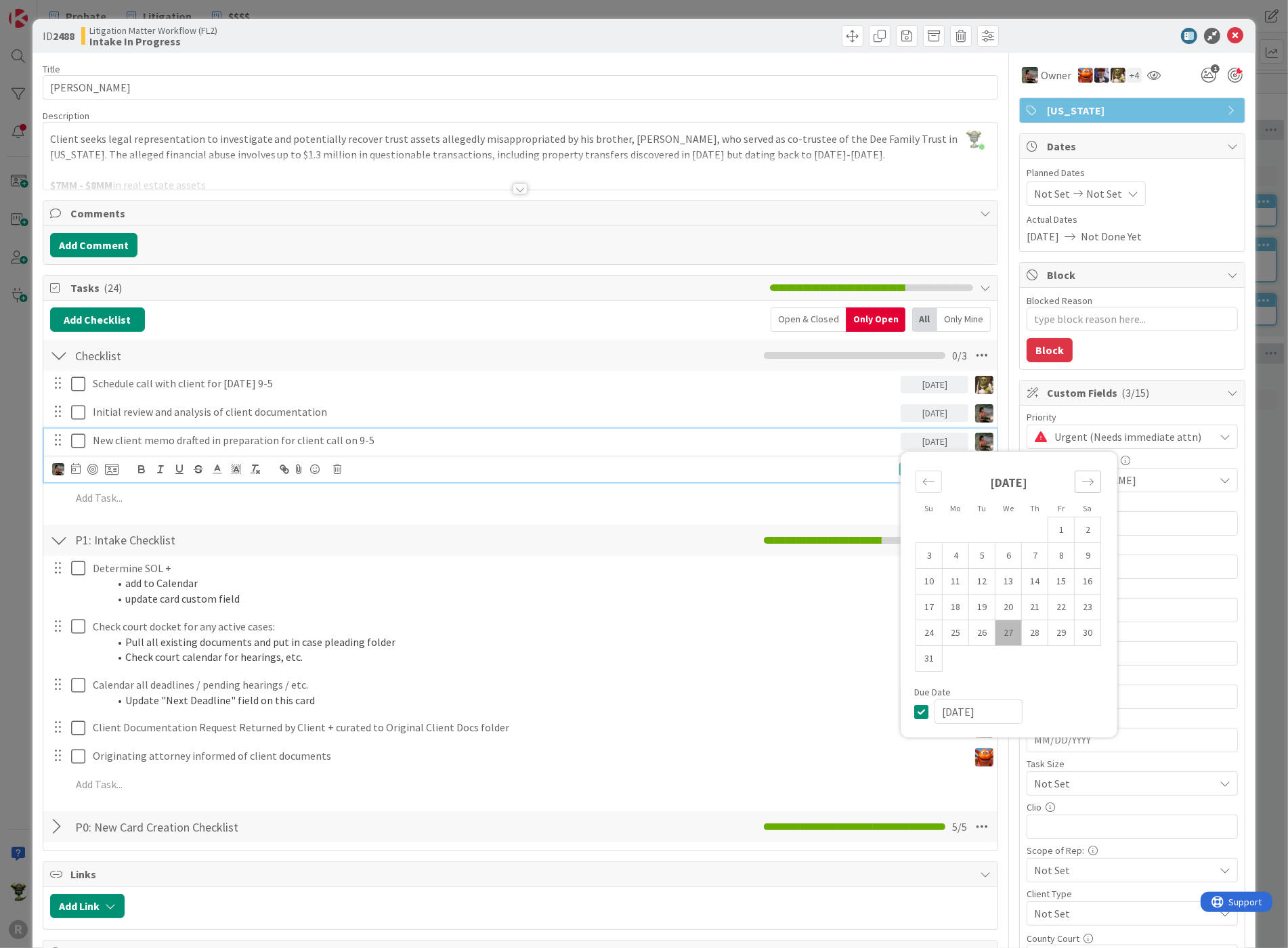
click at [1081, 479] on icon "Move forward to switch to the next month." at bounding box center [1087, 481] width 13 height 13
click at [1030, 524] on td "4" at bounding box center [1035, 530] width 26 height 26
type input "[DATE]"
type textarea "x"
click at [561, 456] on div "Update Cancel" at bounding box center [521, 469] width 954 height 26
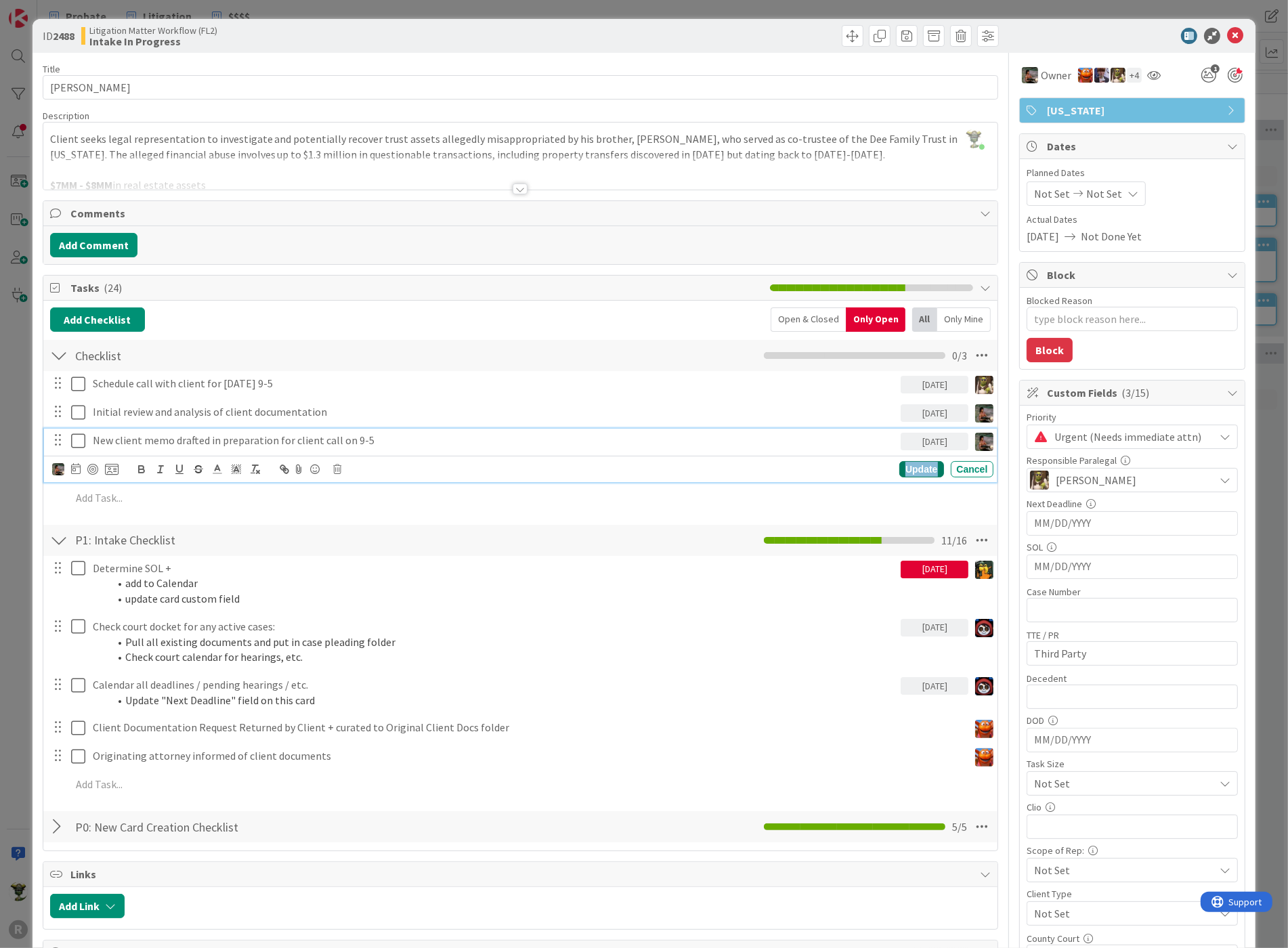
click at [917, 461] on div "Update" at bounding box center [921, 470] width 44 height 17
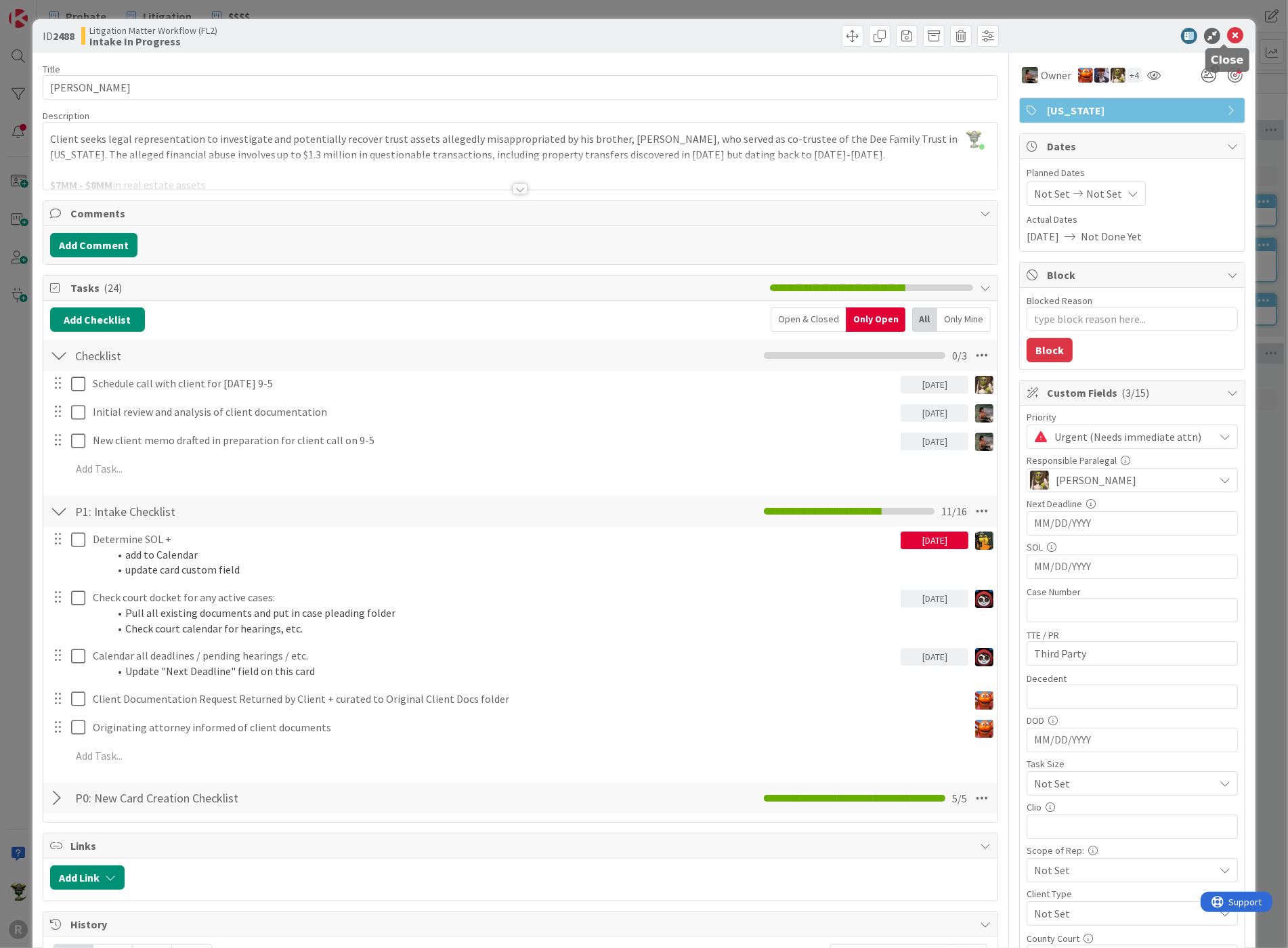
click at [1227, 32] on icon at bounding box center [1235, 36] width 17 height 17
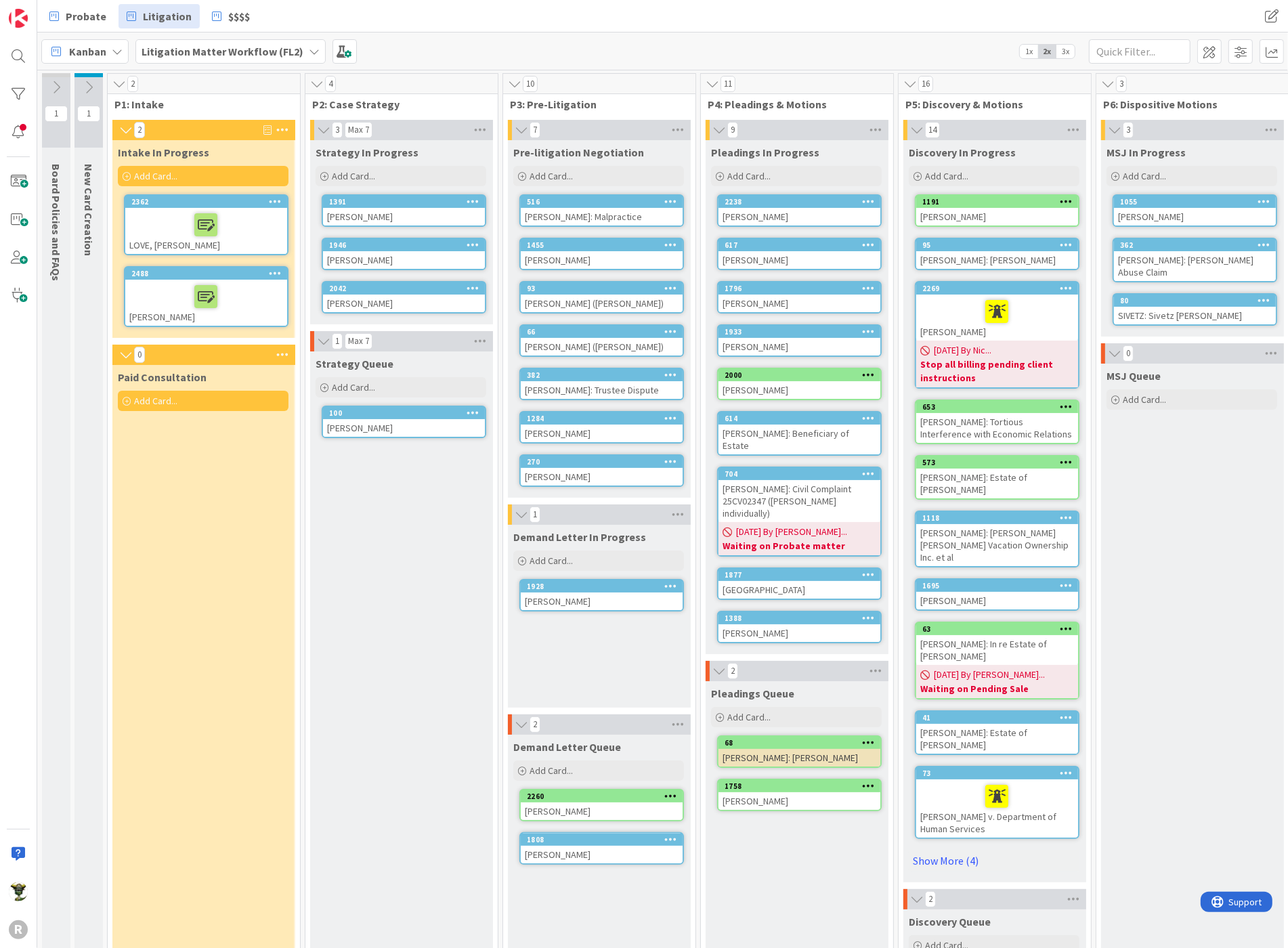
click at [318, 599] on div "Strategy Queue Add Card... 100 [PERSON_NAME]" at bounding box center [401, 740] width 181 height 778
